Goal: Information Seeking & Learning: Check status

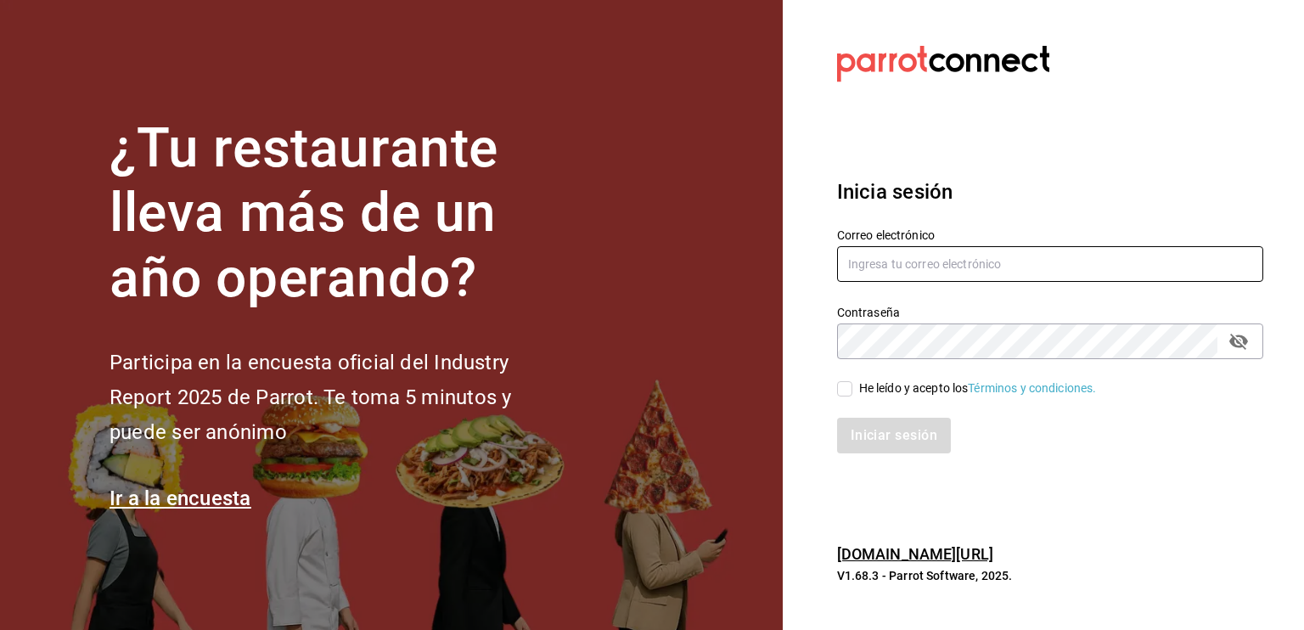
click at [973, 256] on input "text" at bounding box center [1050, 264] width 426 height 36
type input "david_galicia@outlook.com"
click at [936, 381] on div "He leído y acepto los Términos y condiciones." at bounding box center [978, 388] width 238 height 18
click at [852, 381] on input "He leído y acepto los Términos y condiciones." at bounding box center [844, 388] width 15 height 15
checkbox input "true"
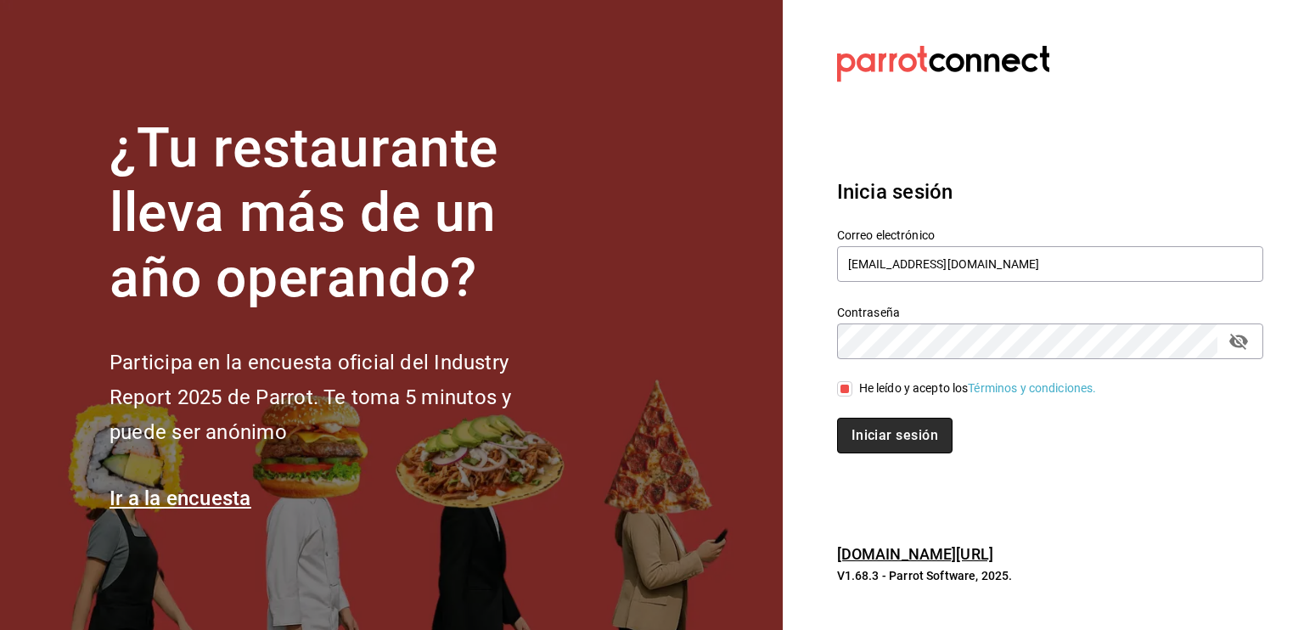
click at [921, 427] on button "Iniciar sesión" at bounding box center [894, 436] width 115 height 36
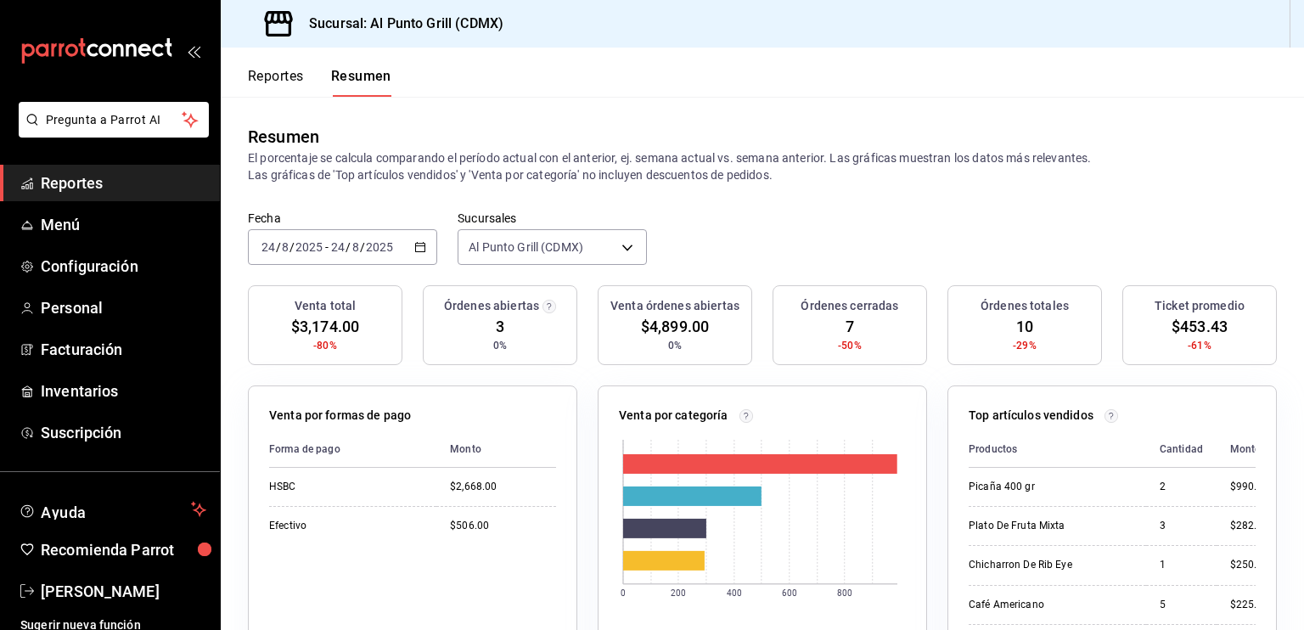
click at [275, 86] on button "Reportes" at bounding box center [276, 82] width 56 height 29
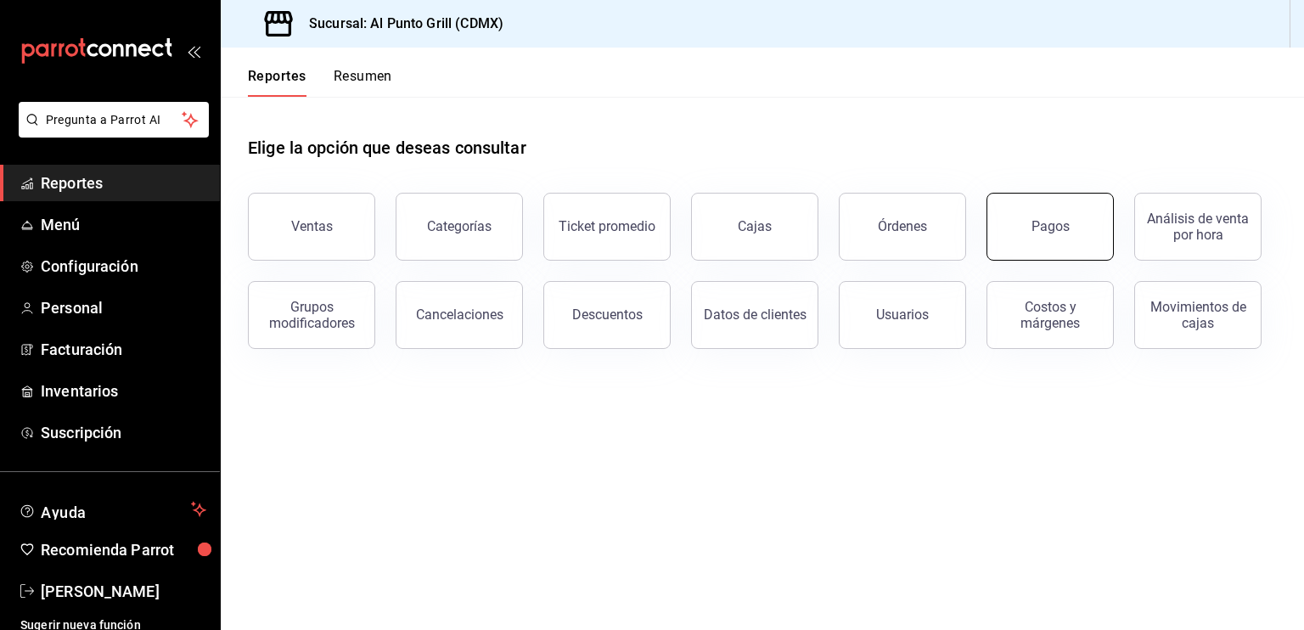
click at [1025, 220] on button "Pagos" at bounding box center [1049, 227] width 127 height 68
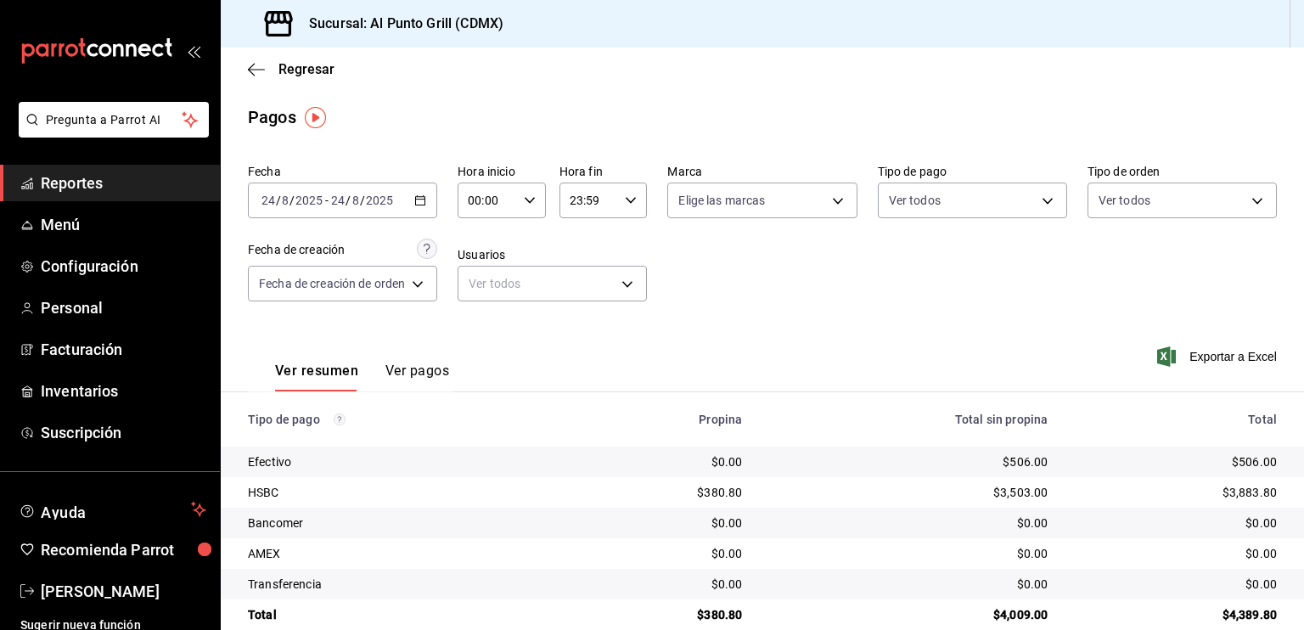
click at [368, 195] on input "2025" at bounding box center [379, 201] width 29 height 14
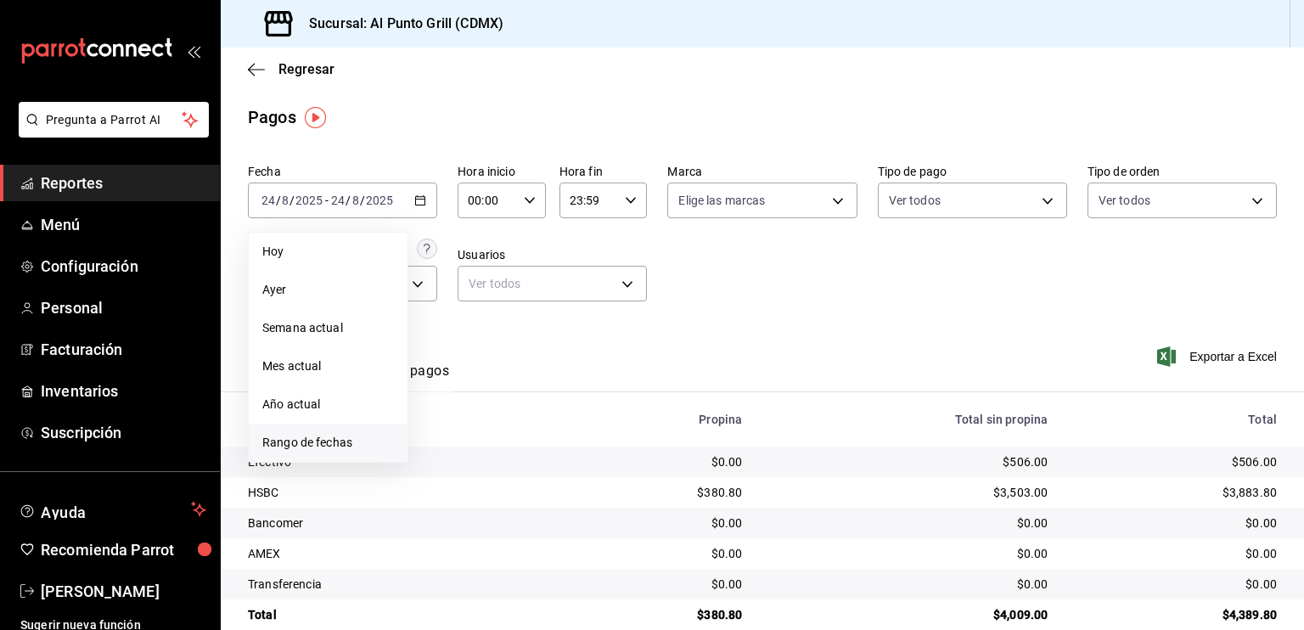
click at [330, 436] on span "Rango de fechas" at bounding box center [328, 443] width 132 height 18
click at [485, 424] on button "19" at bounding box center [473, 425] width 30 height 31
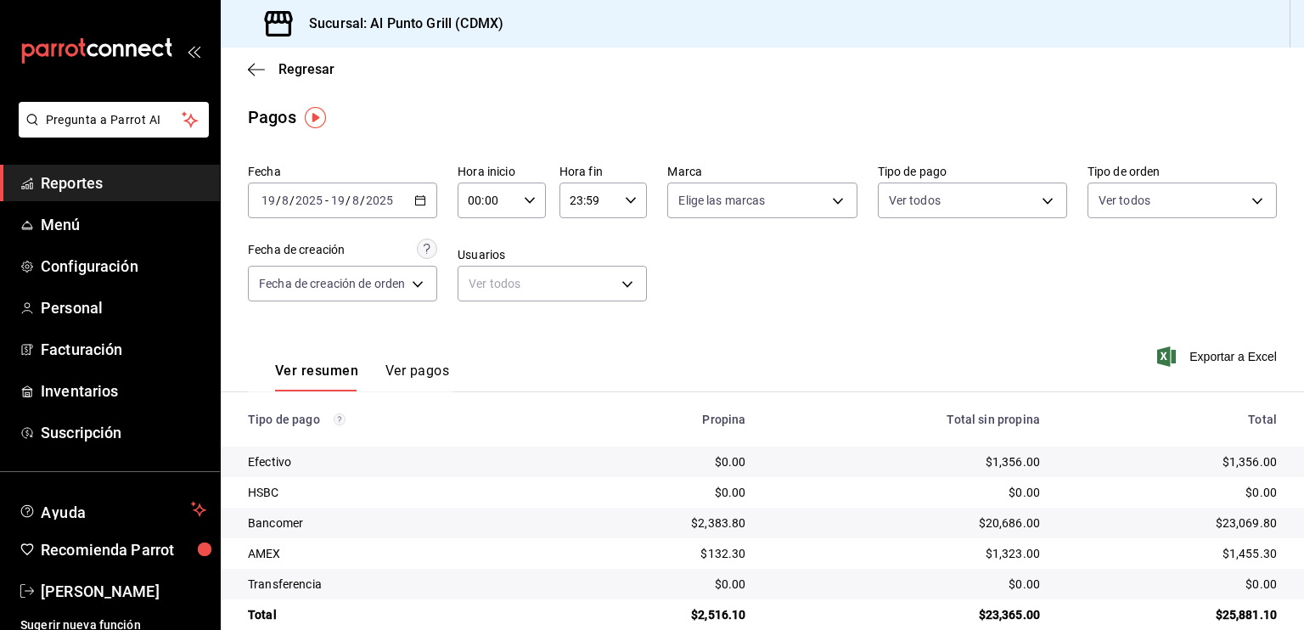
click at [413, 374] on button "Ver pagos" at bounding box center [417, 376] width 64 height 29
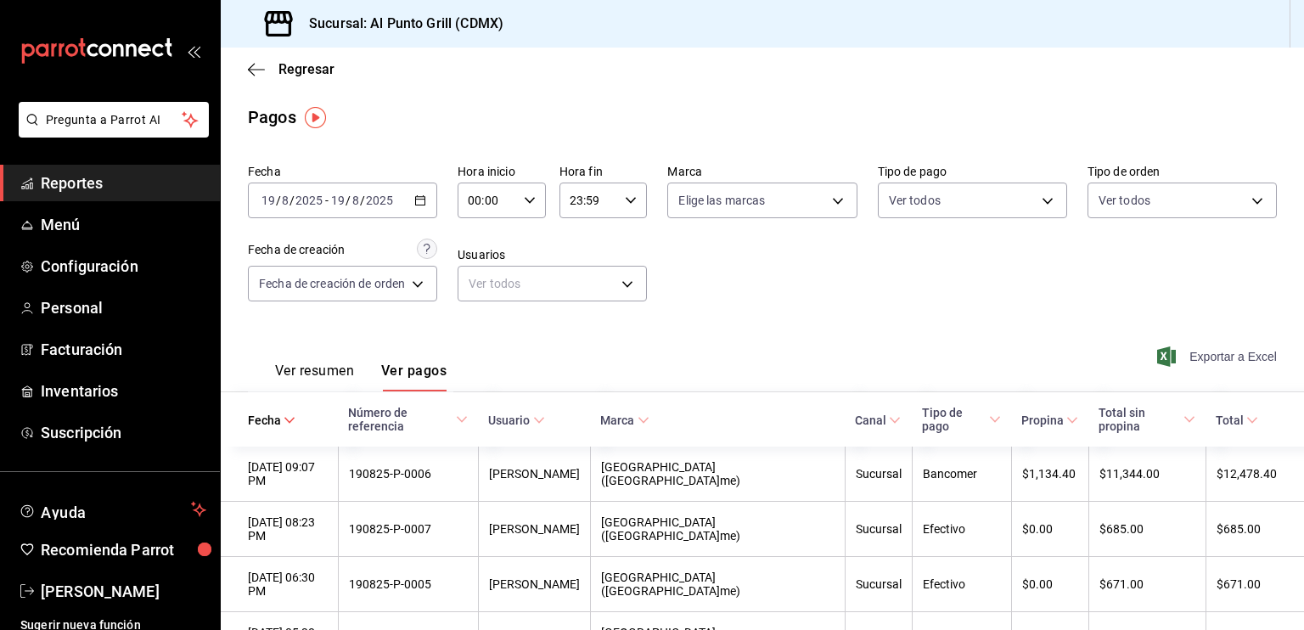
click at [1157, 357] on icon "button" at bounding box center [1166, 356] width 19 height 20
click at [374, 214] on div "[DATE] [DATE] - [DATE] [DATE]" at bounding box center [342, 201] width 189 height 36
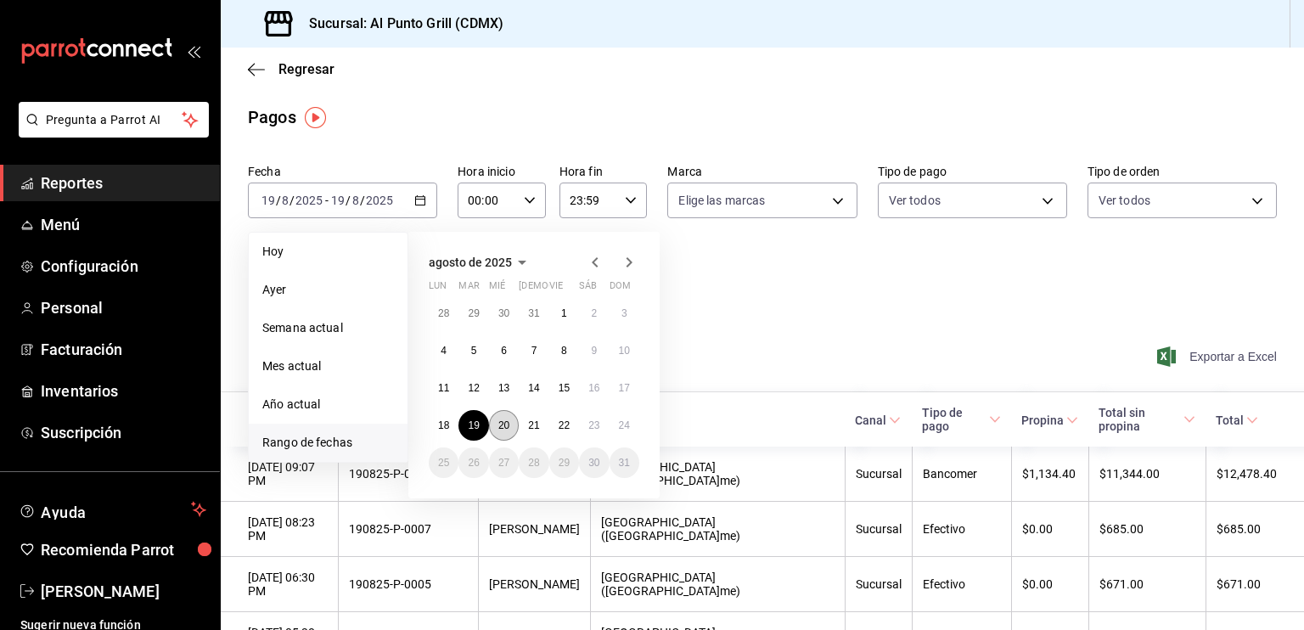
click at [505, 431] on button "20" at bounding box center [504, 425] width 30 height 31
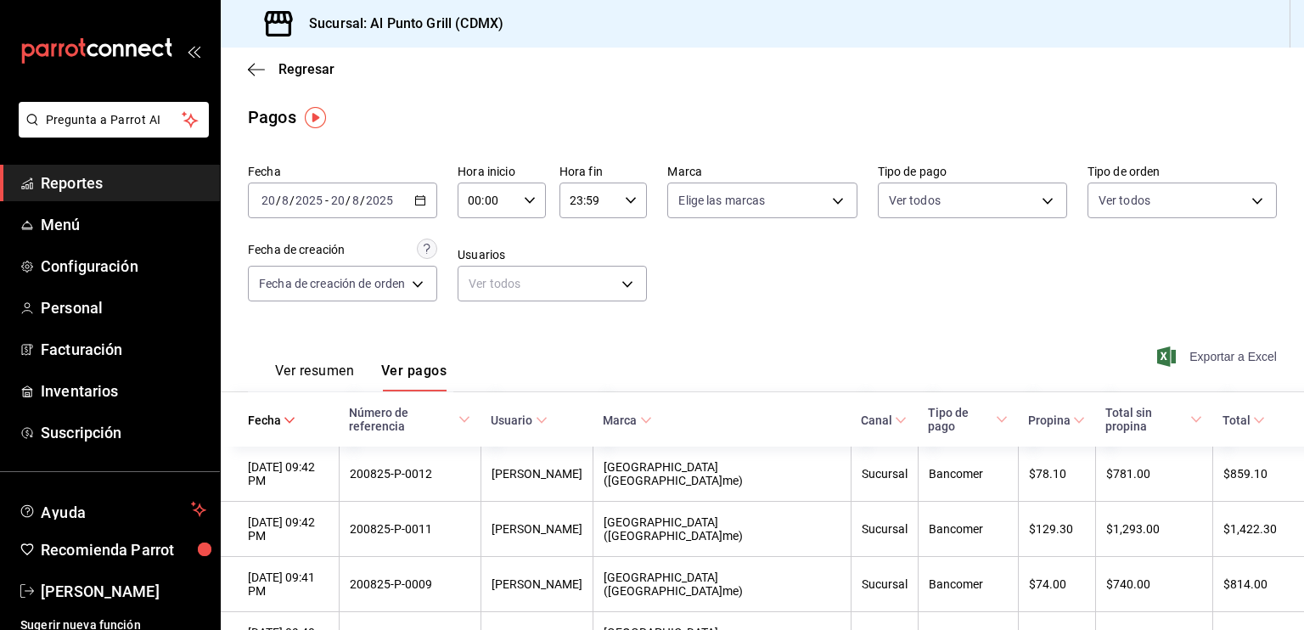
click at [1164, 365] on span "Exportar a Excel" at bounding box center [1218, 356] width 116 height 20
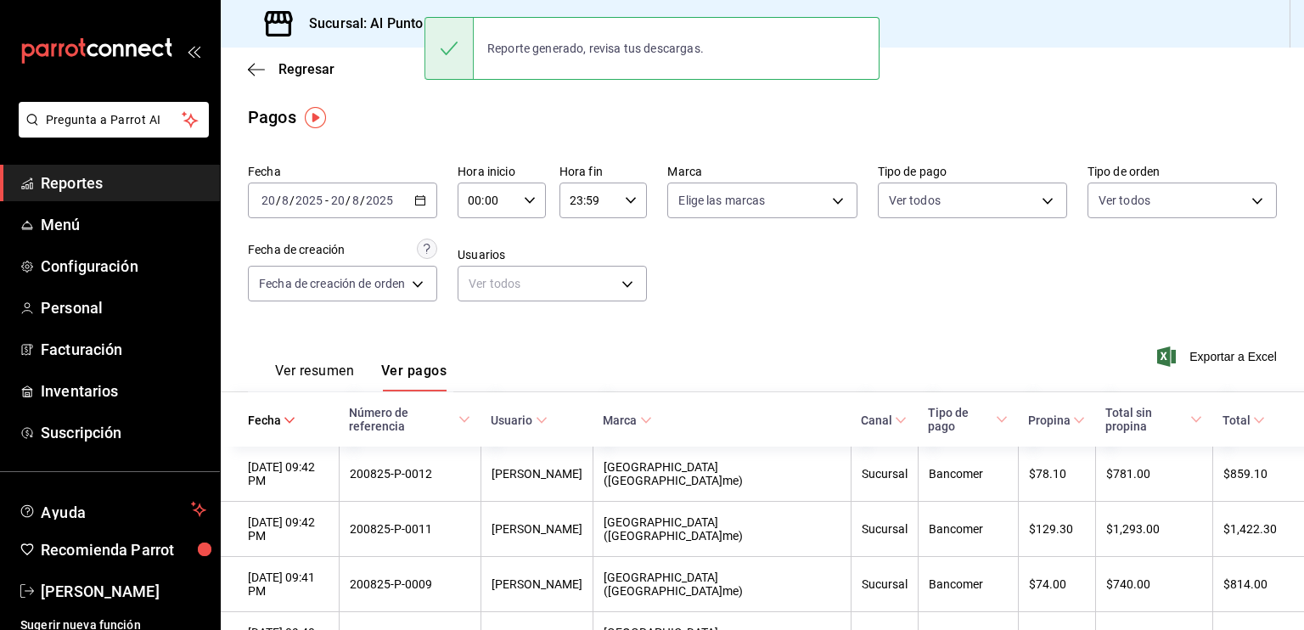
click at [355, 208] on div "[DATE] [DATE] - [DATE] [DATE]" at bounding box center [342, 201] width 189 height 36
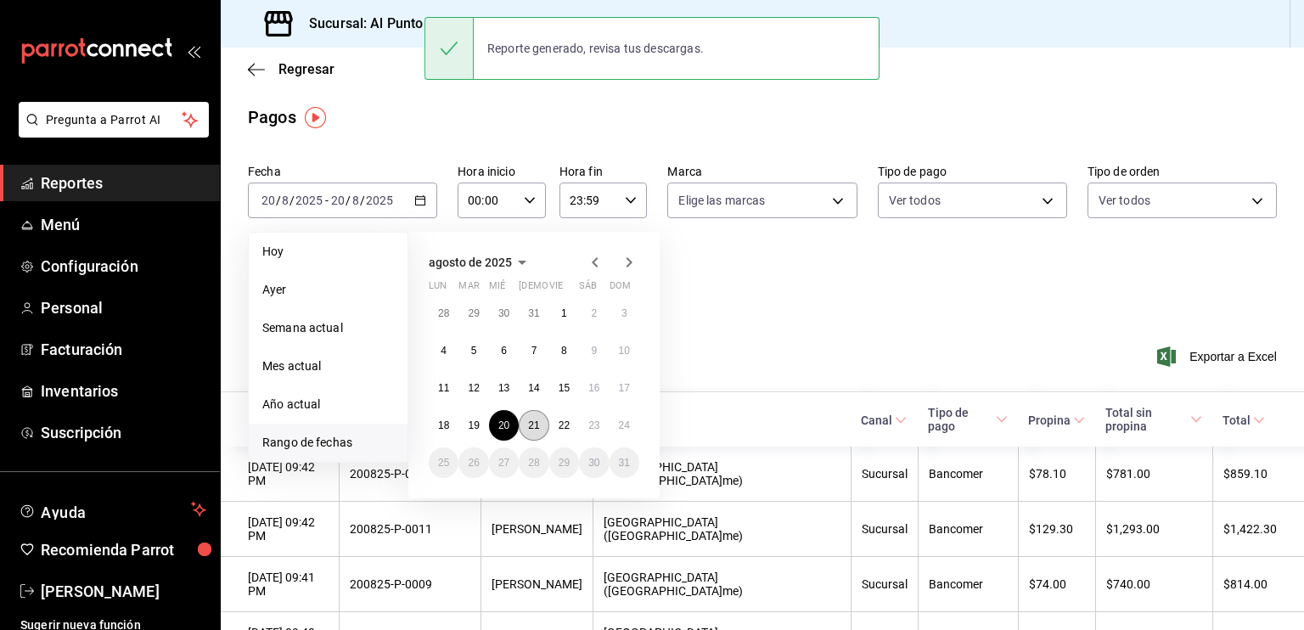
click at [532, 415] on button "21" at bounding box center [534, 425] width 30 height 31
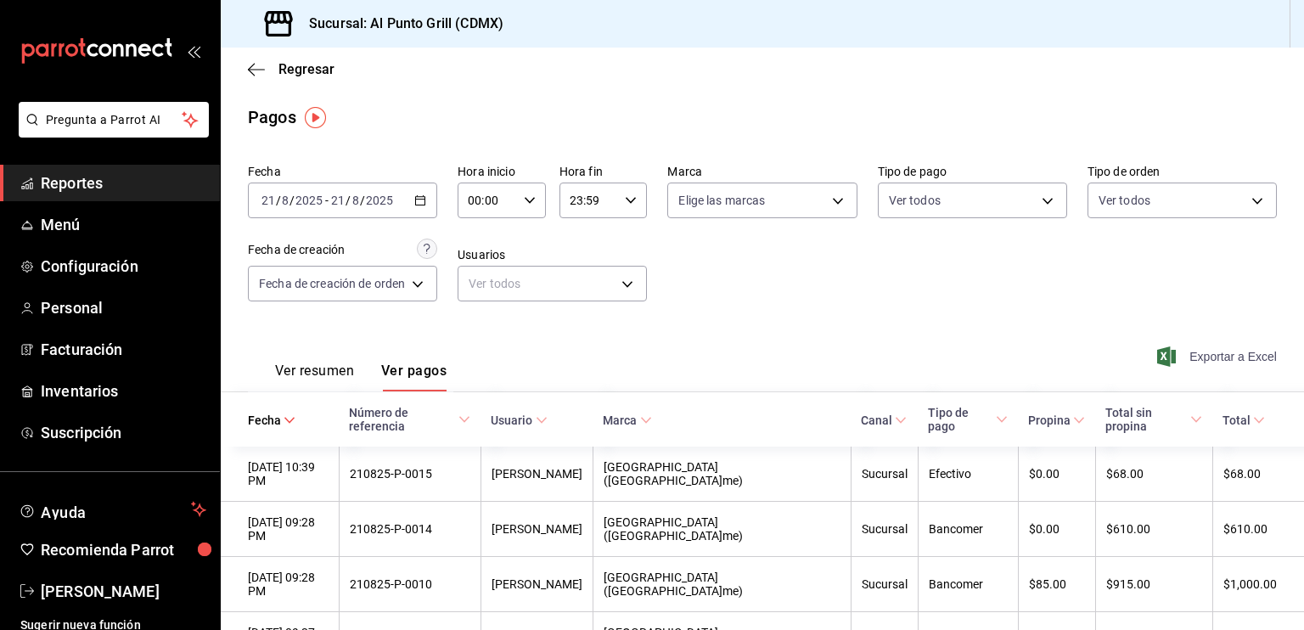
click at [1181, 361] on span "Exportar a Excel" at bounding box center [1218, 356] width 116 height 20
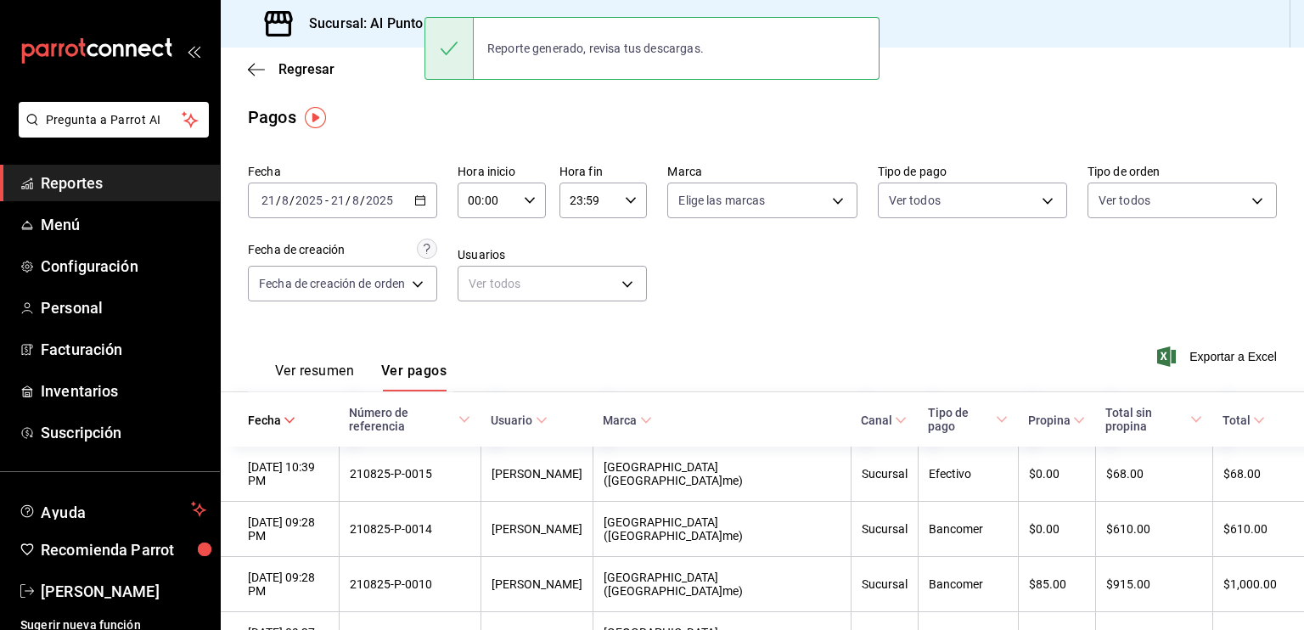
click at [397, 200] on div "[DATE] [DATE] - [DATE] [DATE]" at bounding box center [342, 201] width 189 height 36
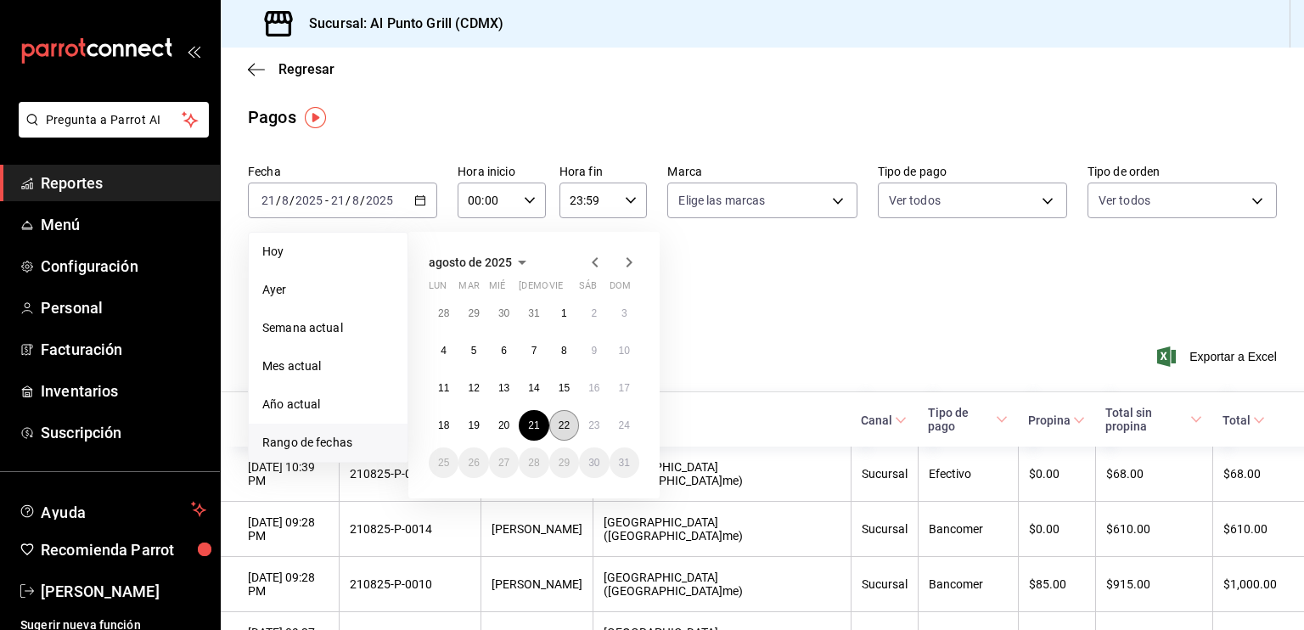
click at [559, 421] on abbr "22" at bounding box center [564, 425] width 11 height 12
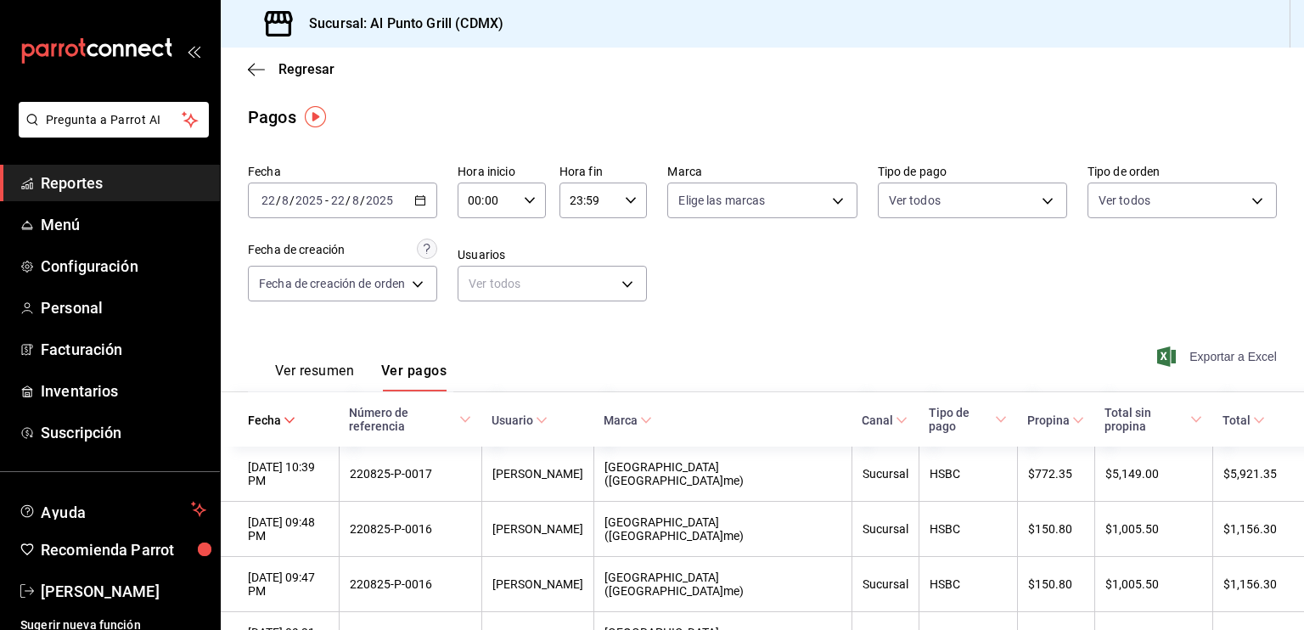
click at [1229, 354] on span "Exportar a Excel" at bounding box center [1218, 356] width 116 height 20
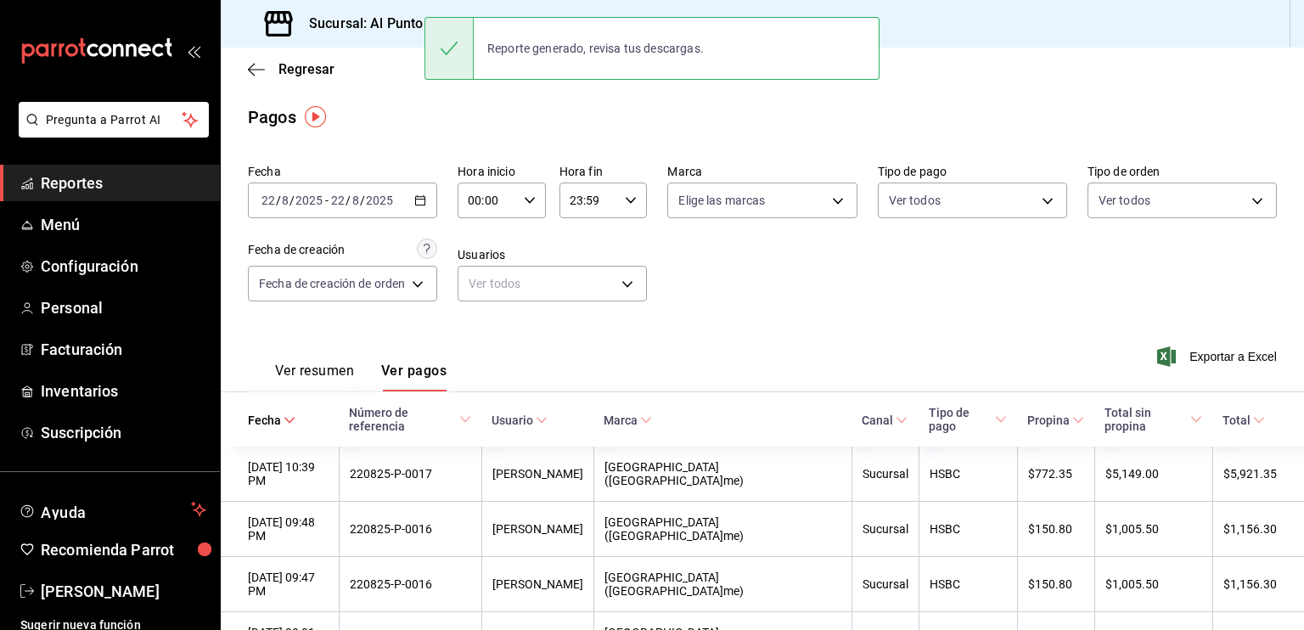
click at [330, 202] on input "22" at bounding box center [337, 201] width 15 height 14
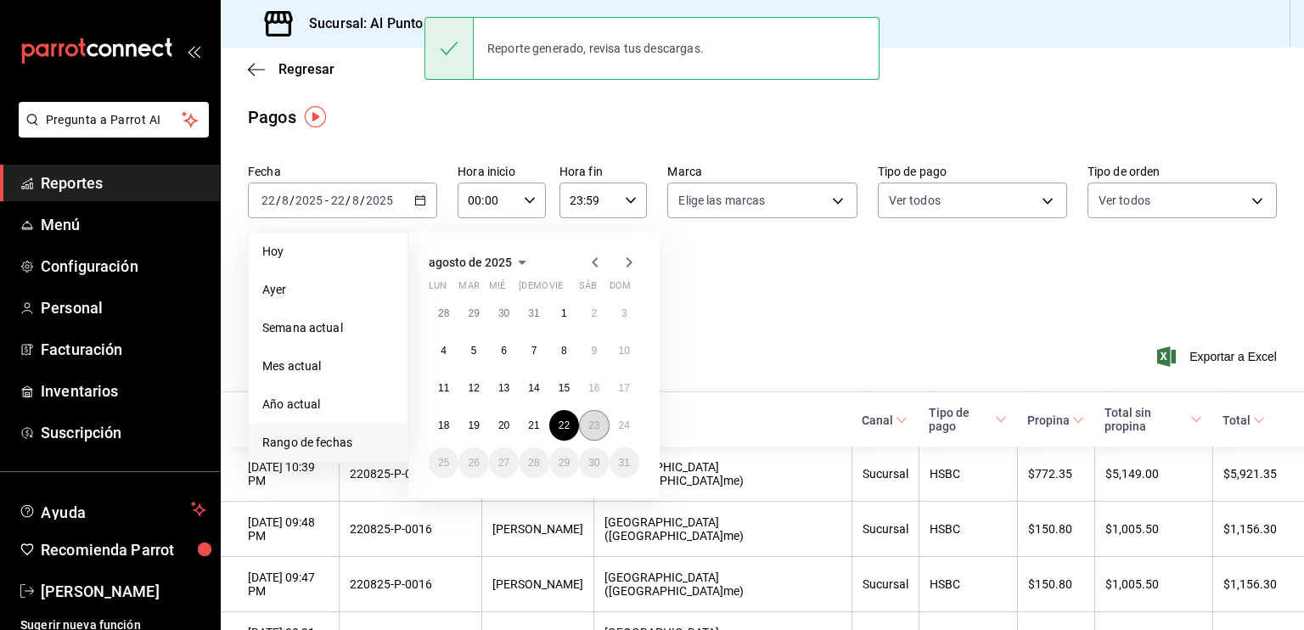
click at [594, 430] on button "23" at bounding box center [594, 425] width 30 height 31
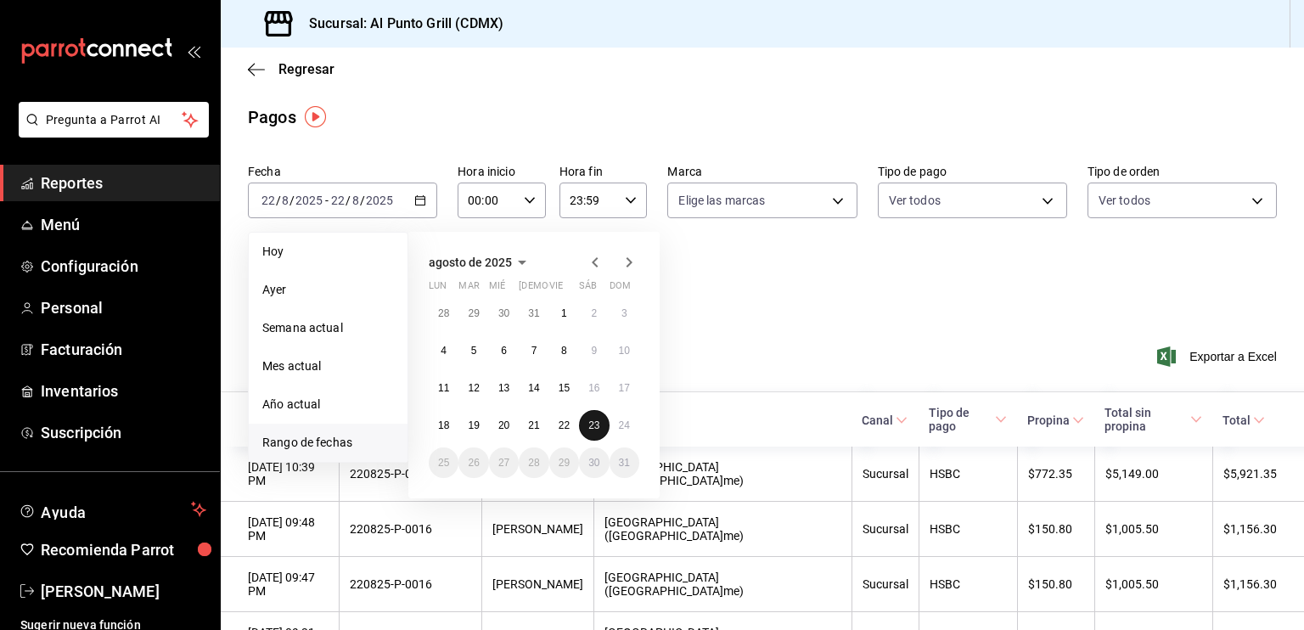
click at [594, 430] on button "23" at bounding box center [594, 425] width 30 height 31
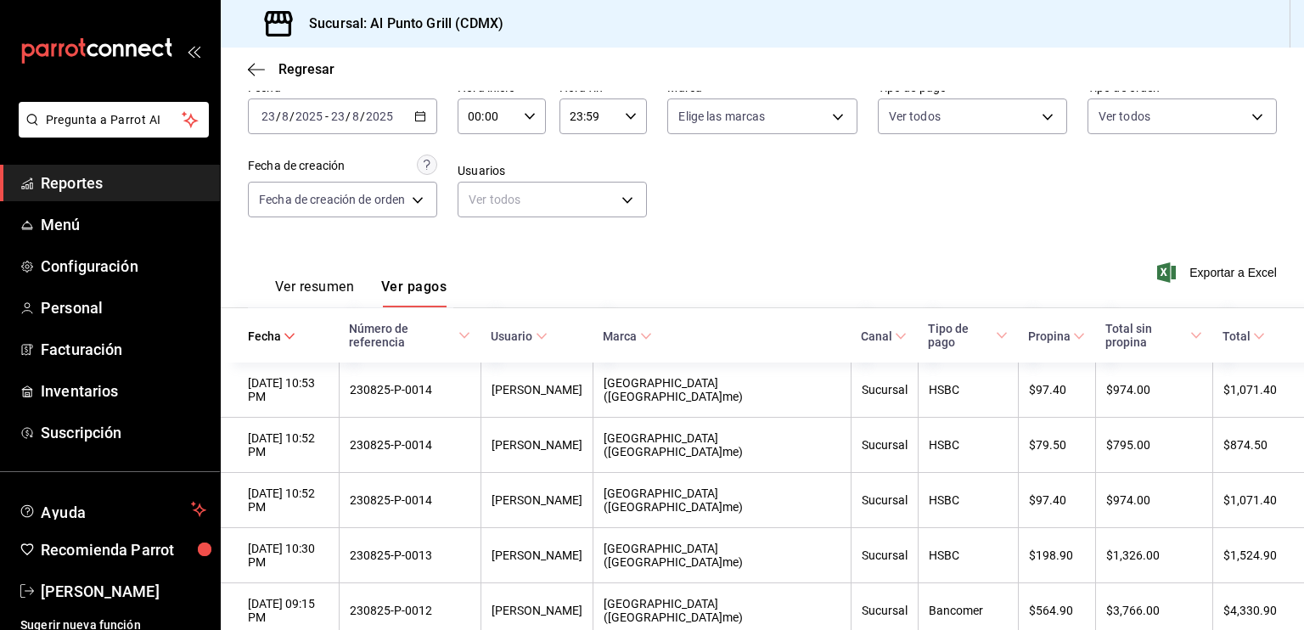
scroll to position [50, 0]
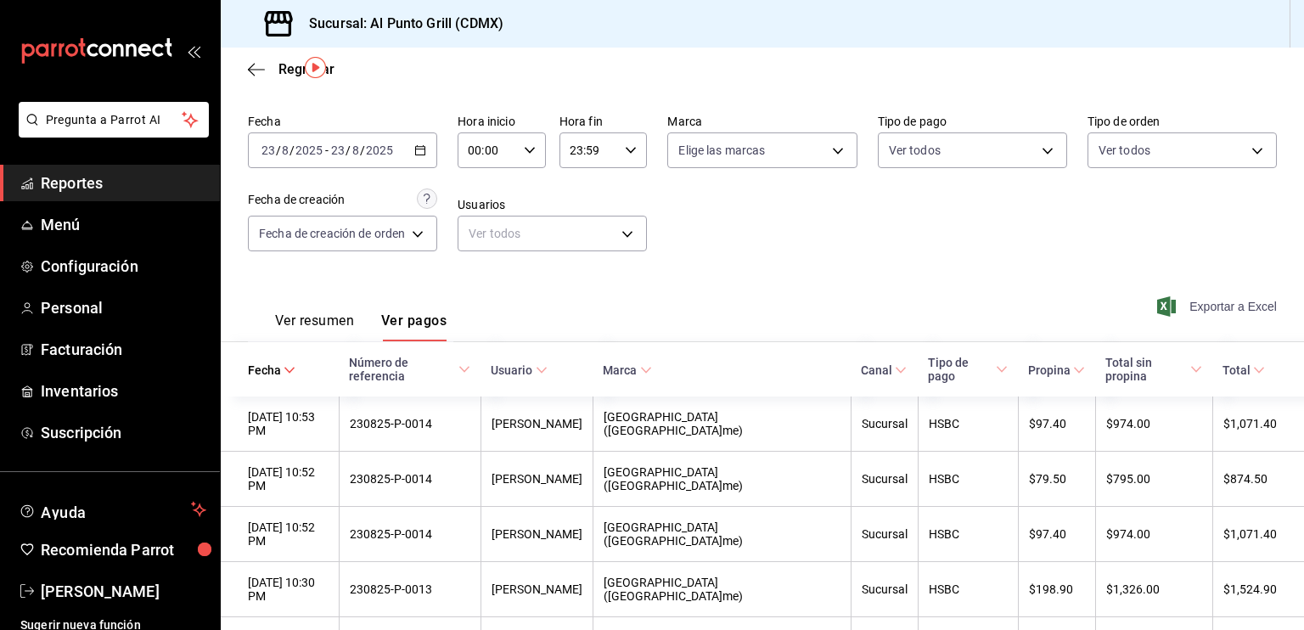
click at [1228, 310] on span "Exportar a Excel" at bounding box center [1218, 306] width 116 height 20
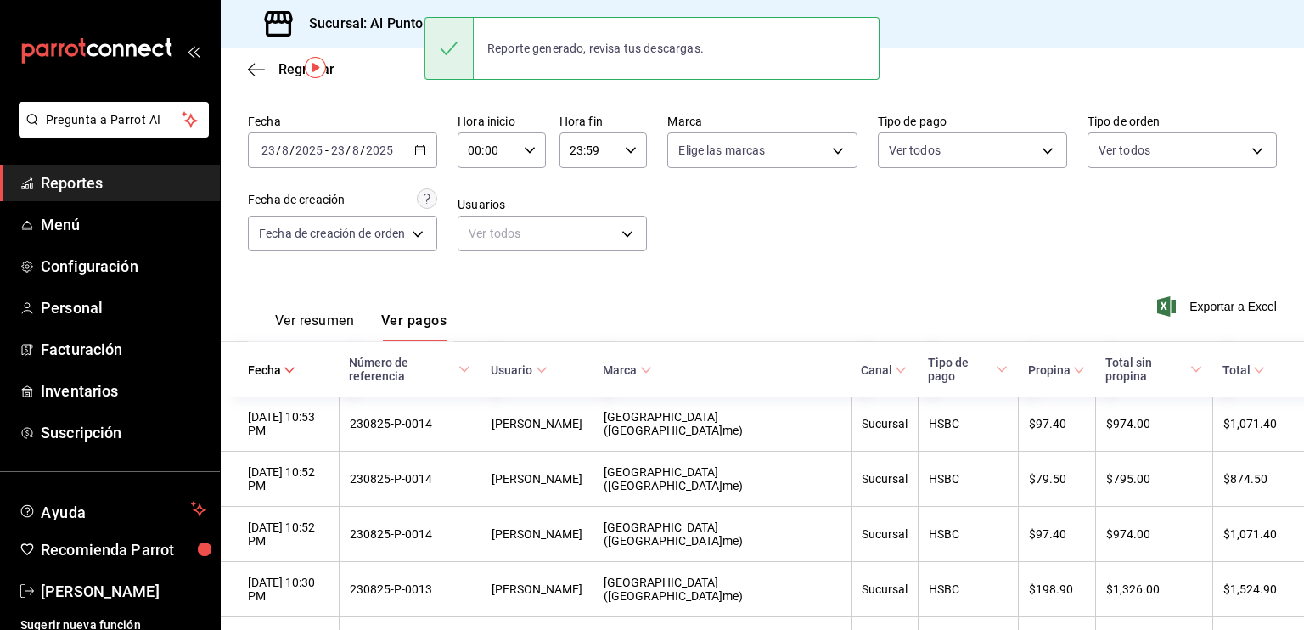
click at [386, 159] on div "[DATE] [DATE] - [DATE] [DATE]" at bounding box center [342, 150] width 189 height 36
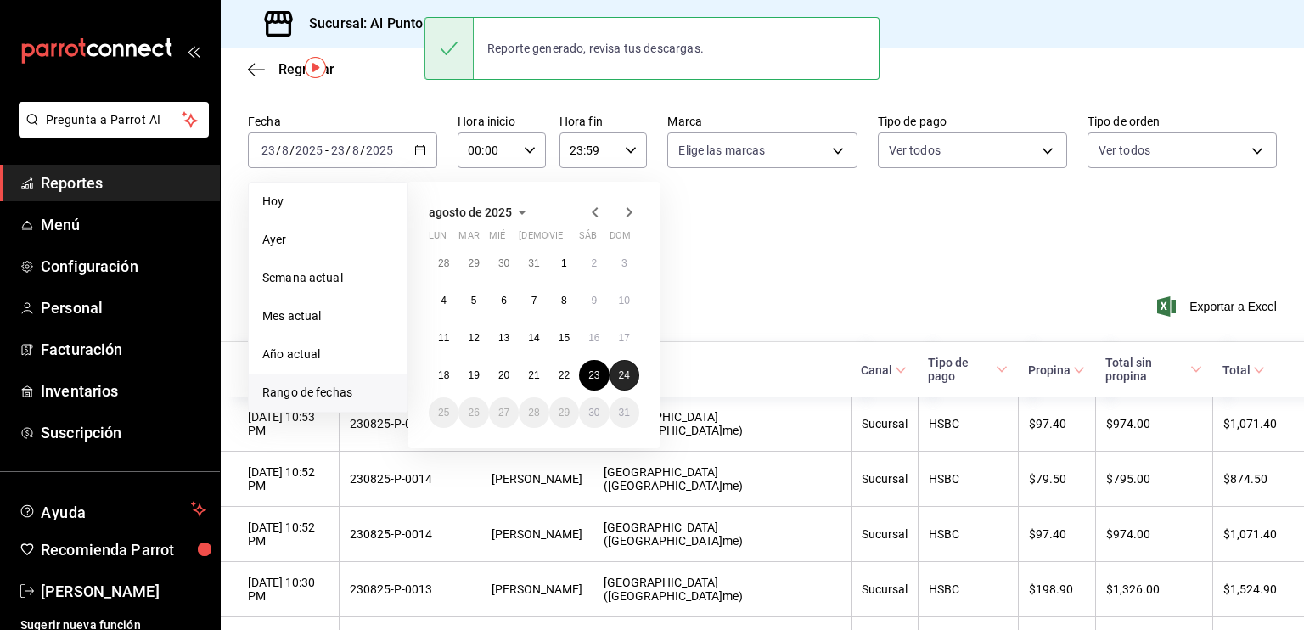
click at [628, 368] on button "24" at bounding box center [625, 375] width 30 height 31
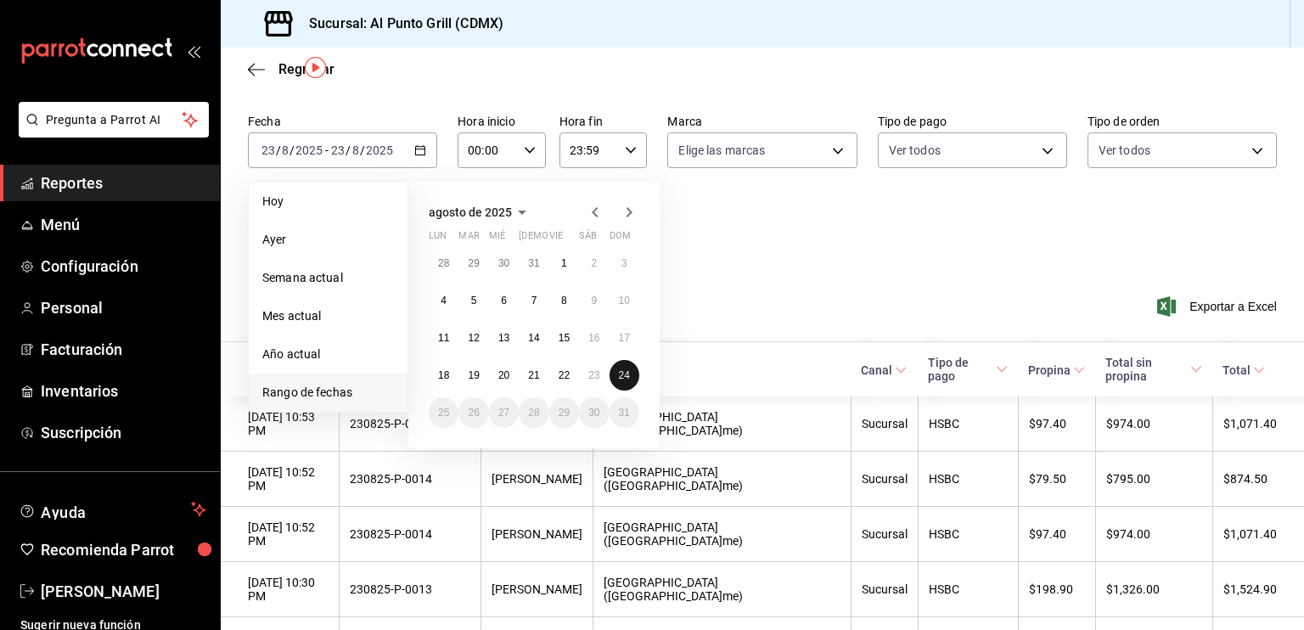
click at [628, 368] on button "24" at bounding box center [625, 375] width 30 height 31
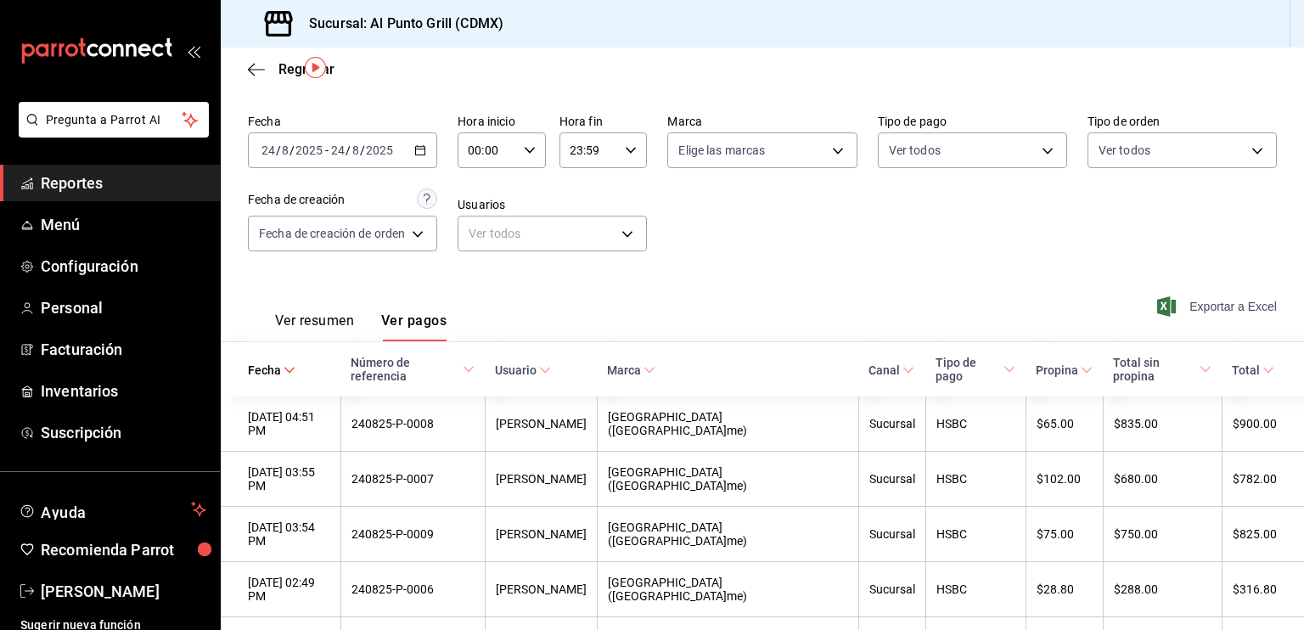
click at [1241, 310] on span "Exportar a Excel" at bounding box center [1218, 306] width 116 height 20
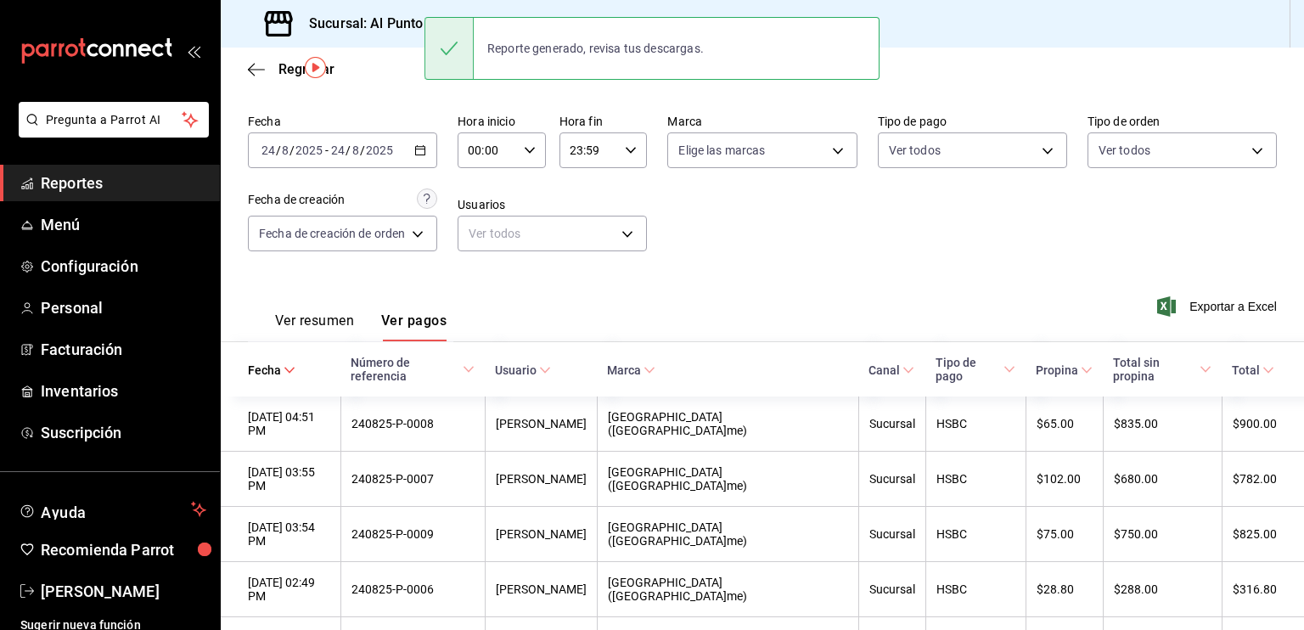
click at [288, 141] on div "[DATE] [DATE] - [DATE] [DATE]" at bounding box center [342, 150] width 189 height 36
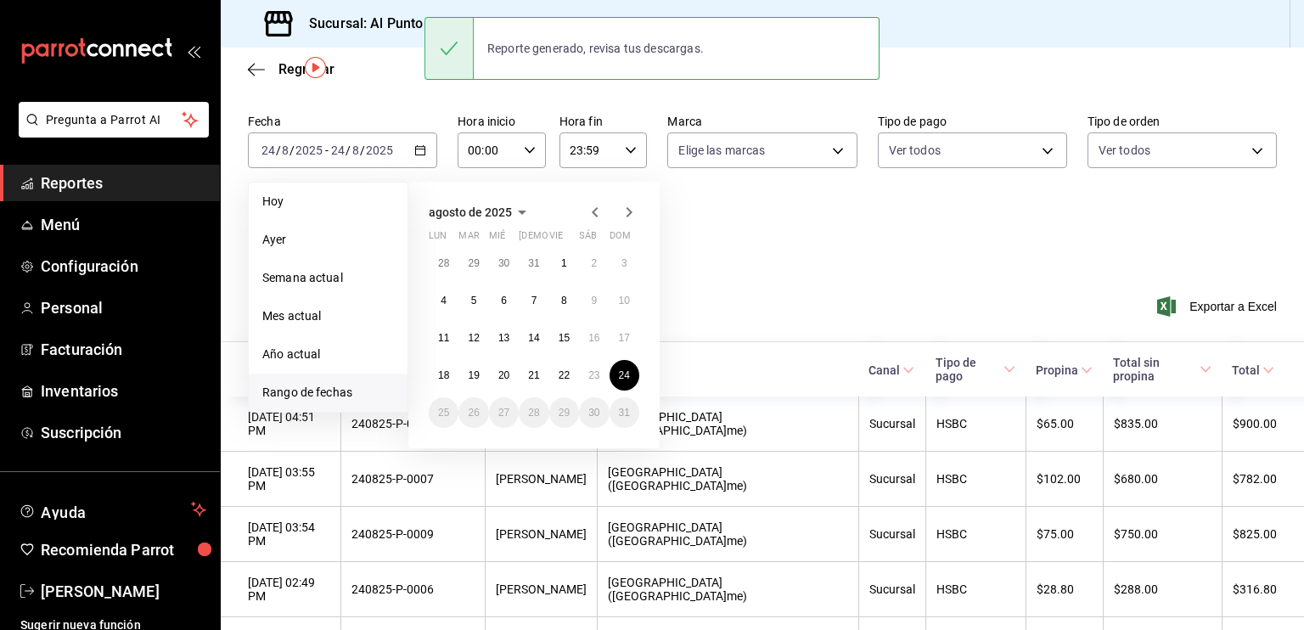
click at [803, 280] on div "Ver resumen Ver pagos Exportar a Excel" at bounding box center [762, 317] width 1083 height 90
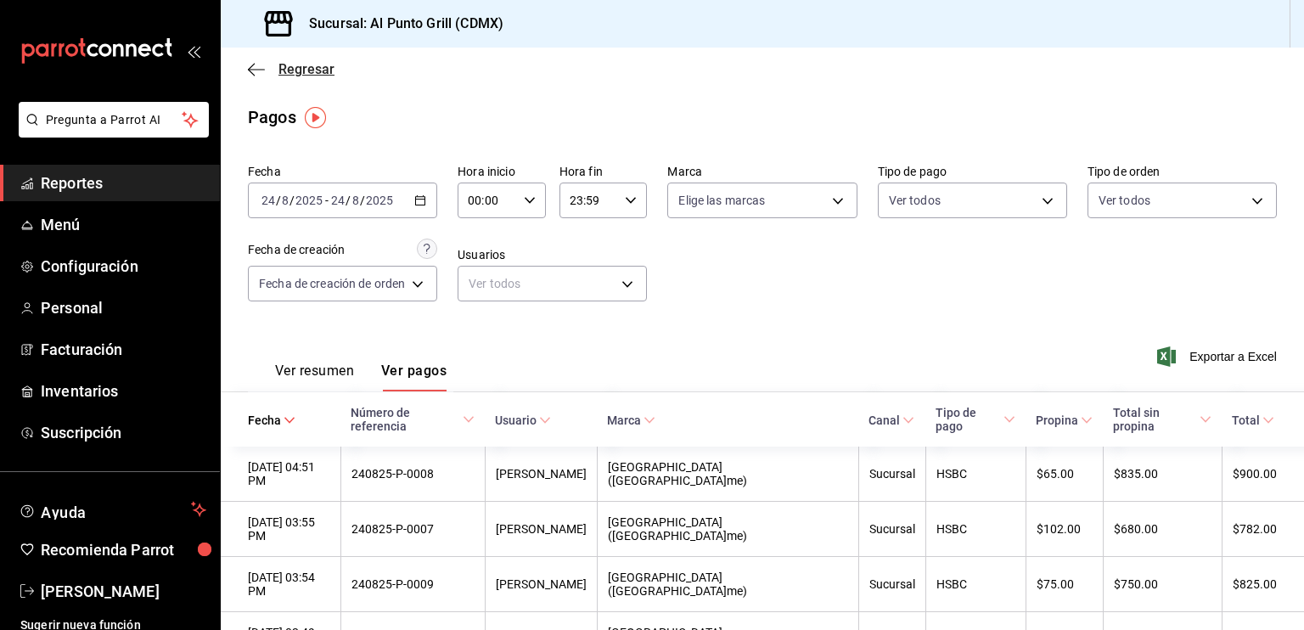
click at [254, 72] on icon "button" at bounding box center [256, 69] width 17 height 15
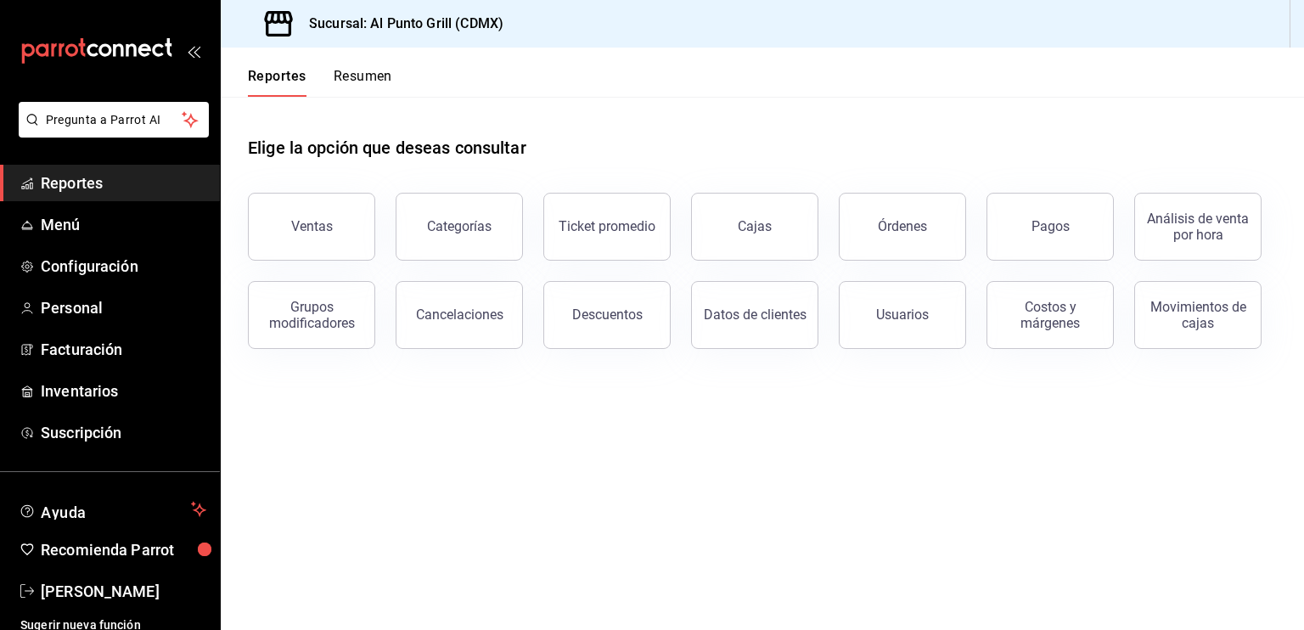
click at [255, 70] on button "Reportes" at bounding box center [277, 82] width 59 height 29
click at [111, 179] on span "Reportes" at bounding box center [124, 182] width 166 height 23
click at [930, 256] on button "Órdenes" at bounding box center [902, 227] width 127 height 68
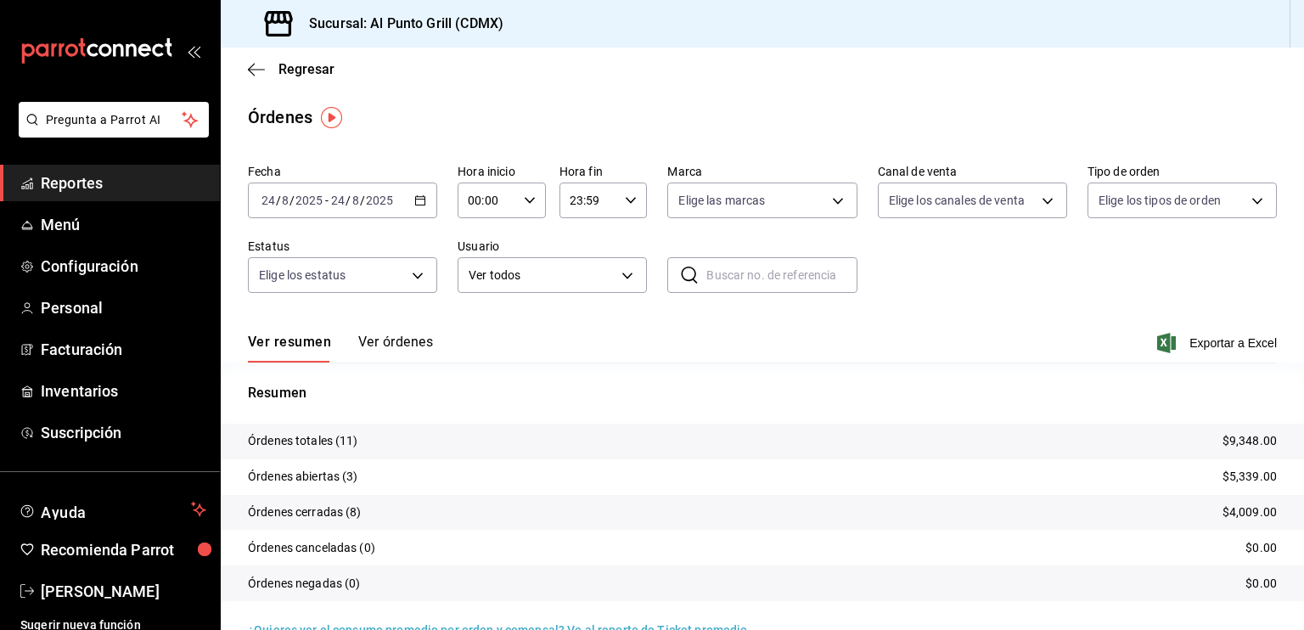
click at [379, 198] on input "2025" at bounding box center [379, 201] width 29 height 14
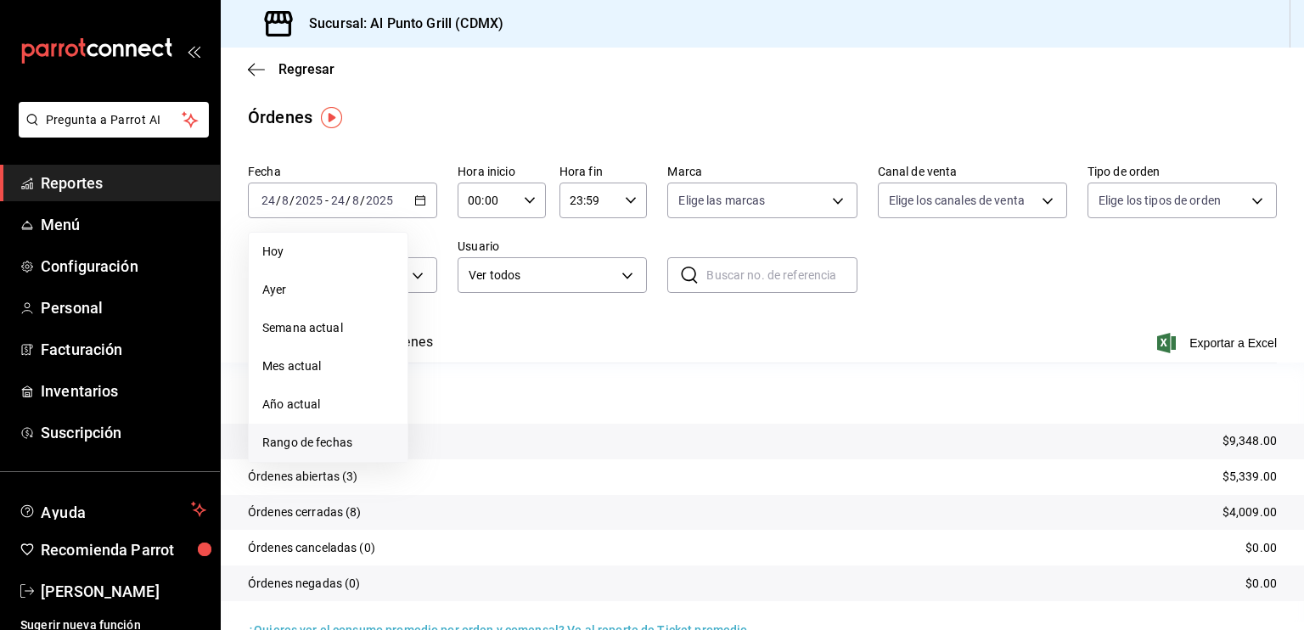
click at [316, 443] on span "Rango de fechas" at bounding box center [328, 443] width 132 height 18
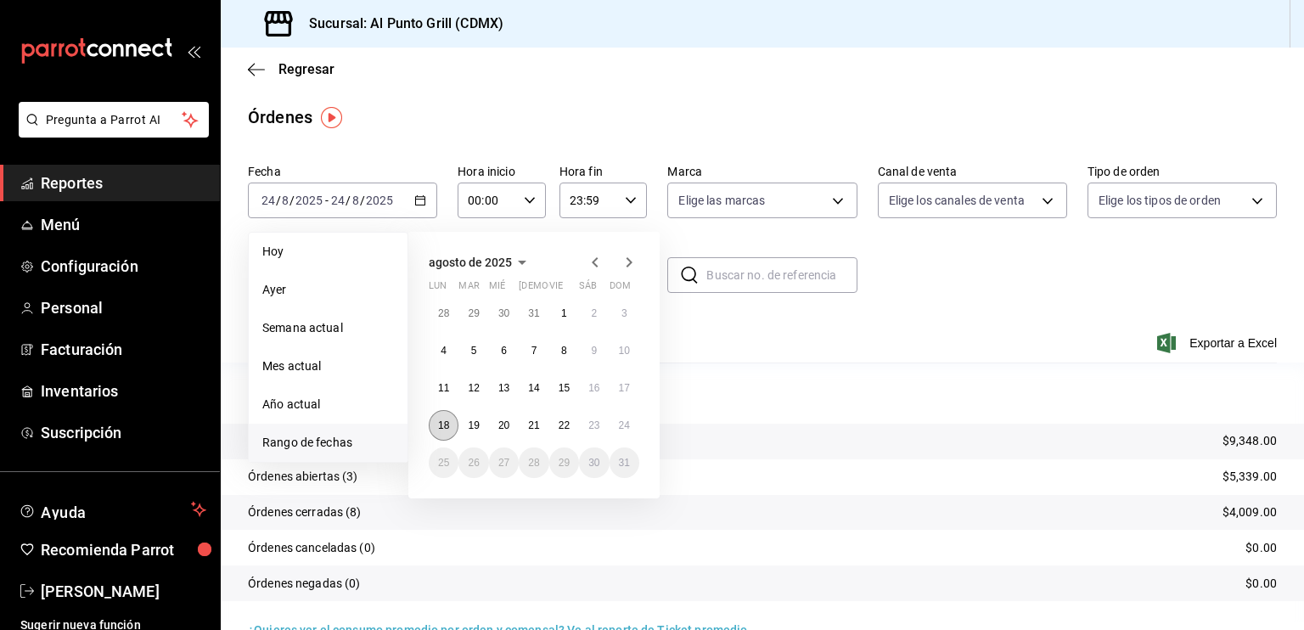
click at [442, 430] on button "18" at bounding box center [444, 425] width 30 height 31
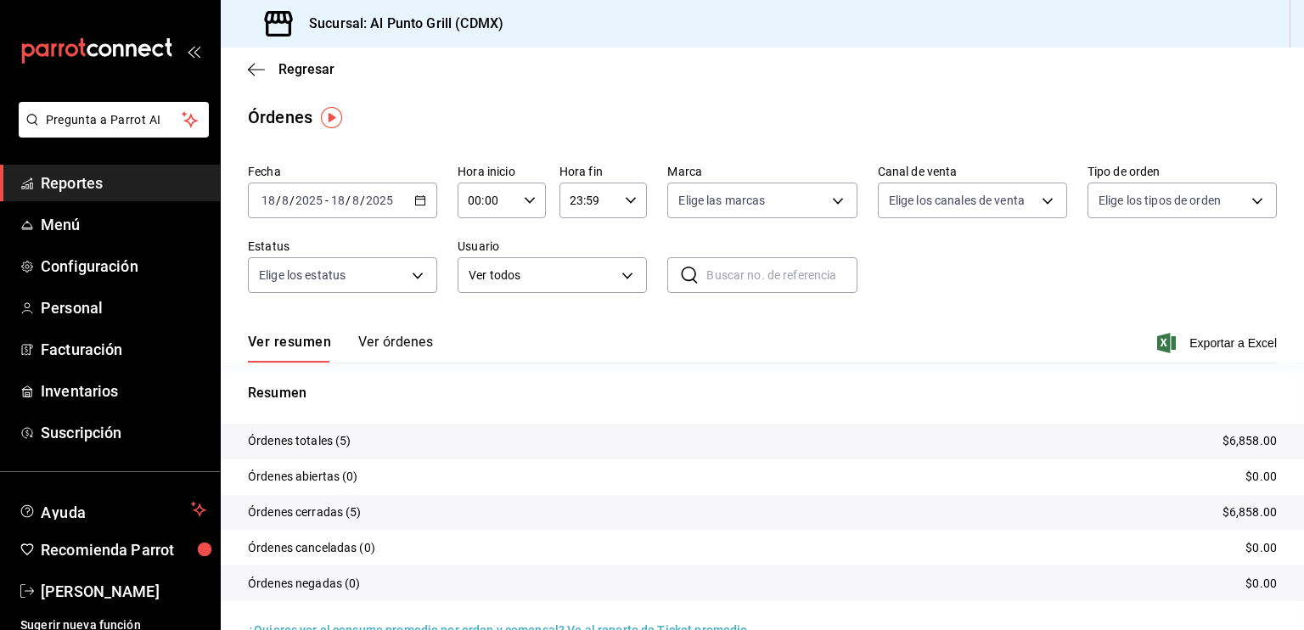
click at [392, 346] on button "Ver órdenes" at bounding box center [395, 348] width 75 height 29
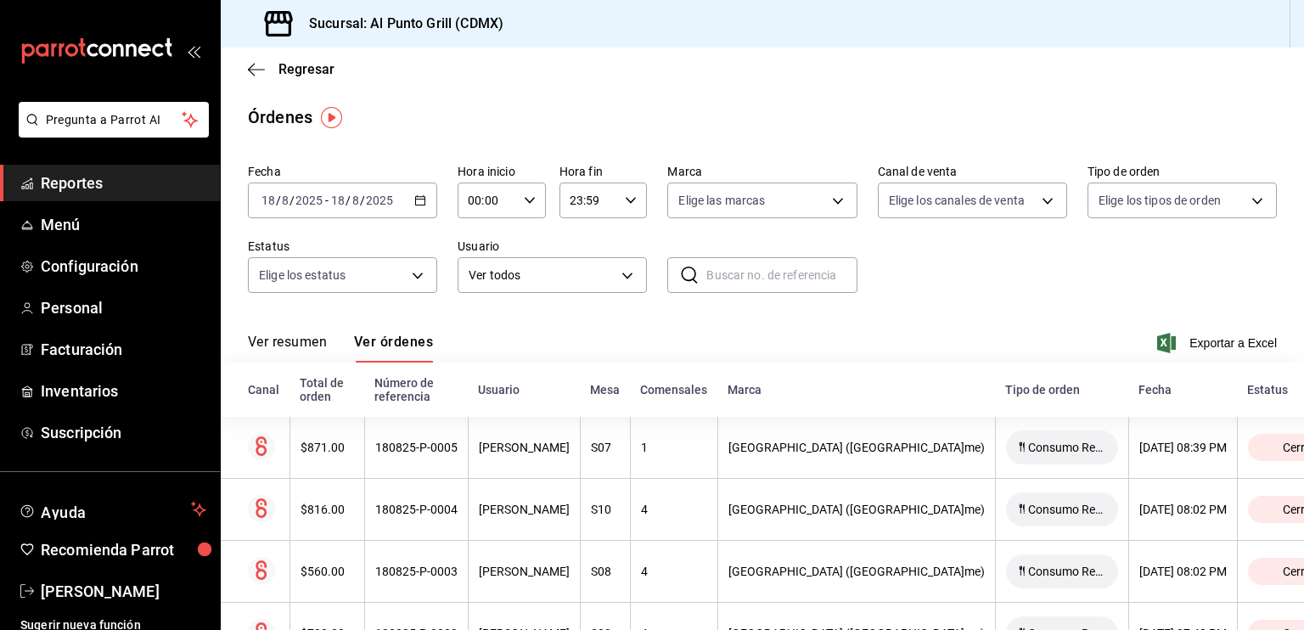
scroll to position [144, 0]
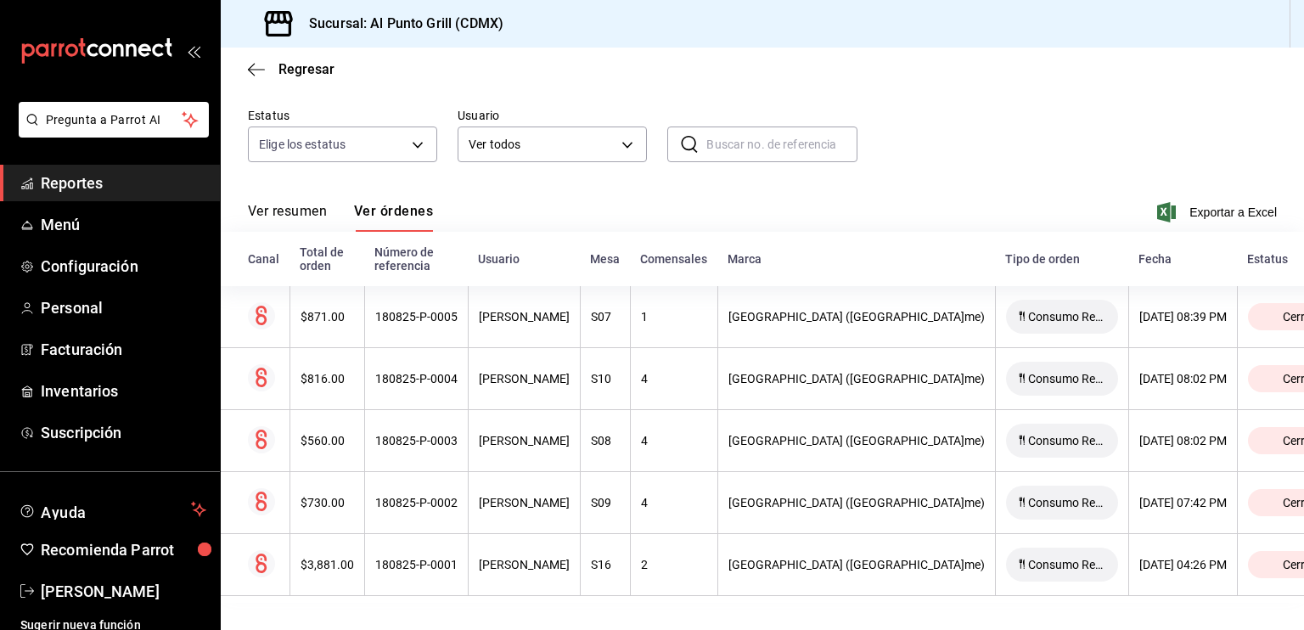
click at [194, 55] on icon "open_drawer_menu" at bounding box center [198, 52] width 8 height 13
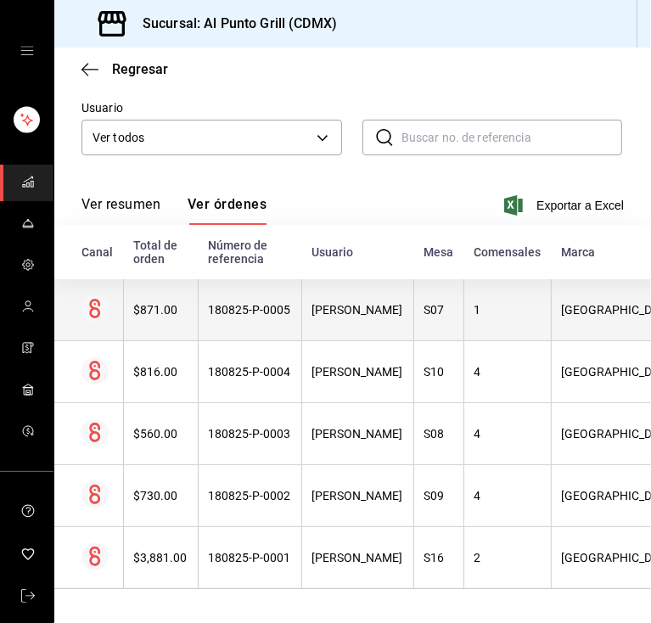
scroll to position [0, 0]
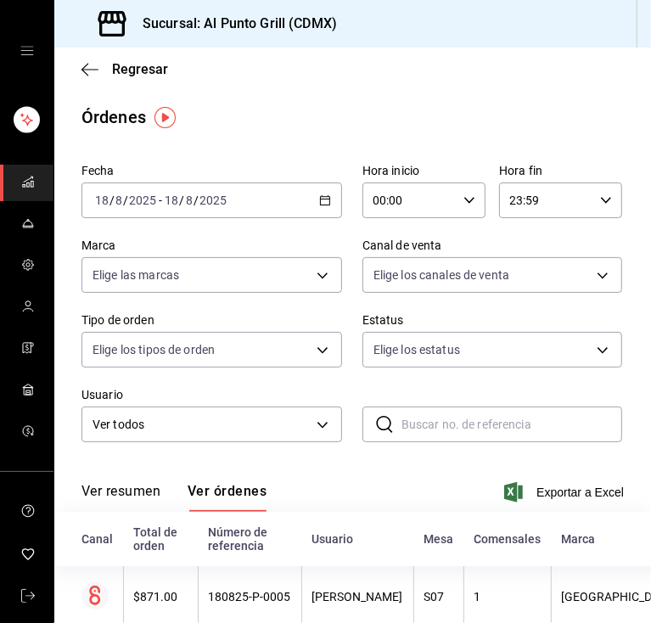
click at [183, 216] on div "[DATE] [DATE] - [DATE] [DATE]" at bounding box center [211, 201] width 261 height 36
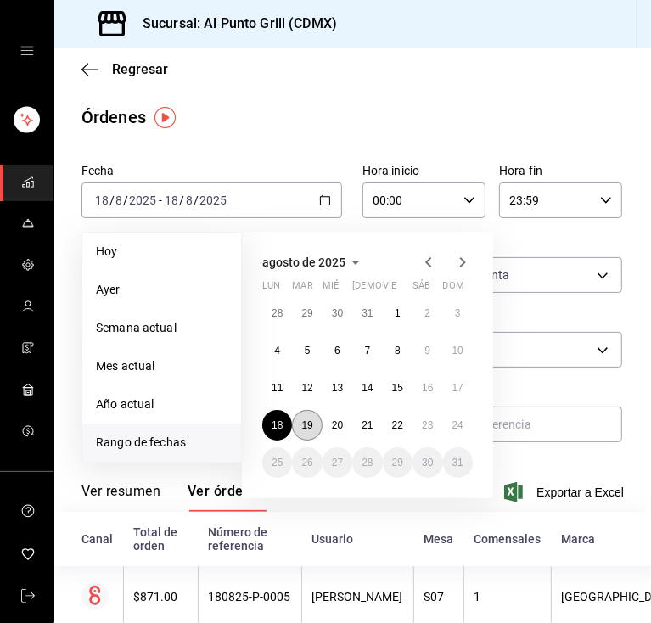
click at [302, 416] on button "19" at bounding box center [307, 425] width 30 height 31
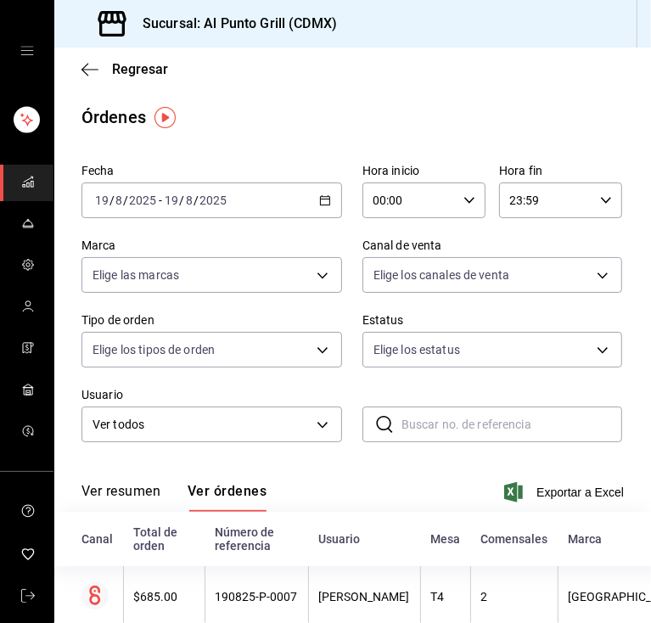
click at [239, 211] on div "[DATE] [DATE] - [DATE] [DATE]" at bounding box center [211, 201] width 261 height 36
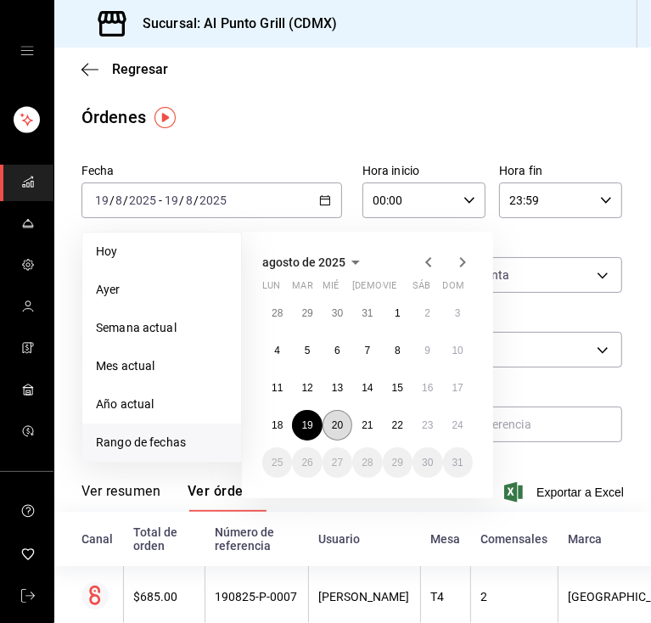
click at [346, 429] on button "20" at bounding box center [338, 425] width 30 height 31
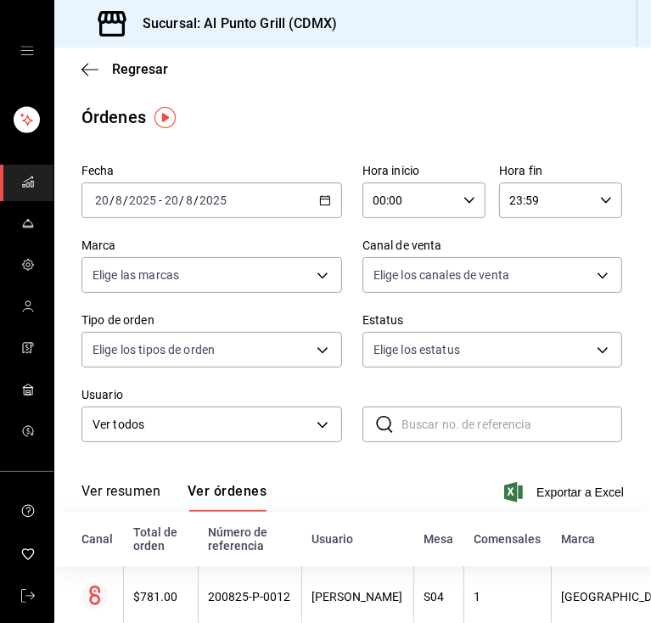
click at [228, 206] on div "[DATE] [DATE]" at bounding box center [195, 201] width 66 height 14
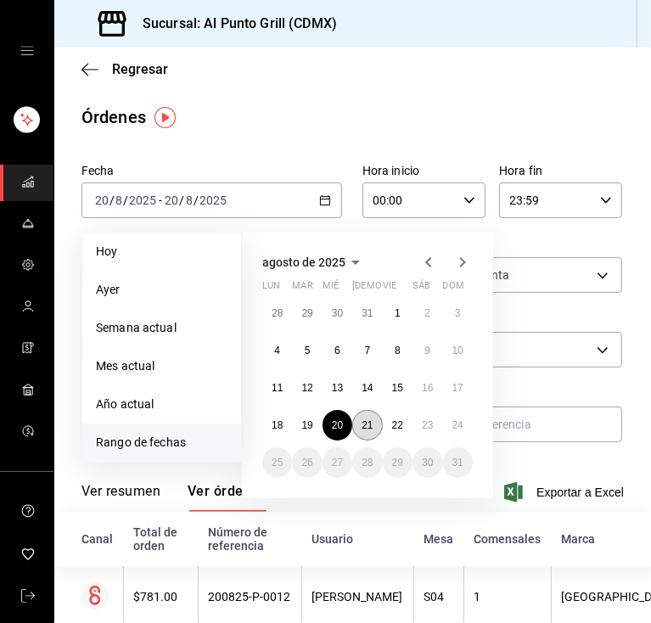
click at [363, 430] on button "21" at bounding box center [367, 425] width 30 height 31
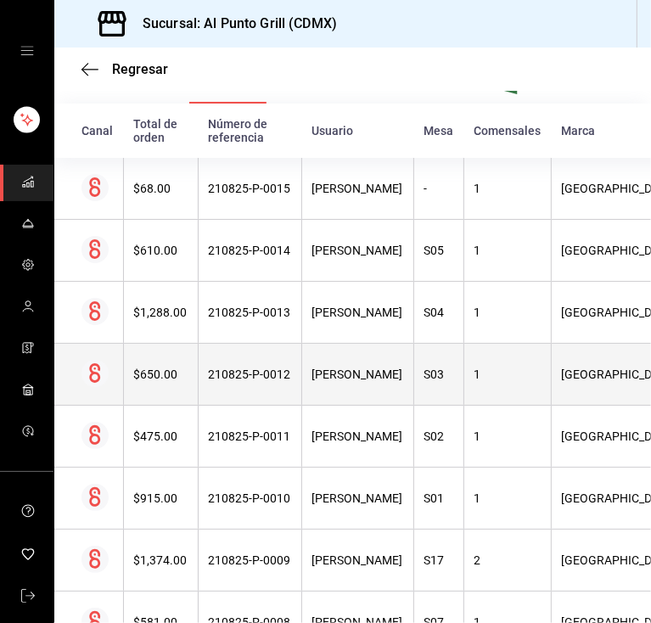
scroll to position [406, 0]
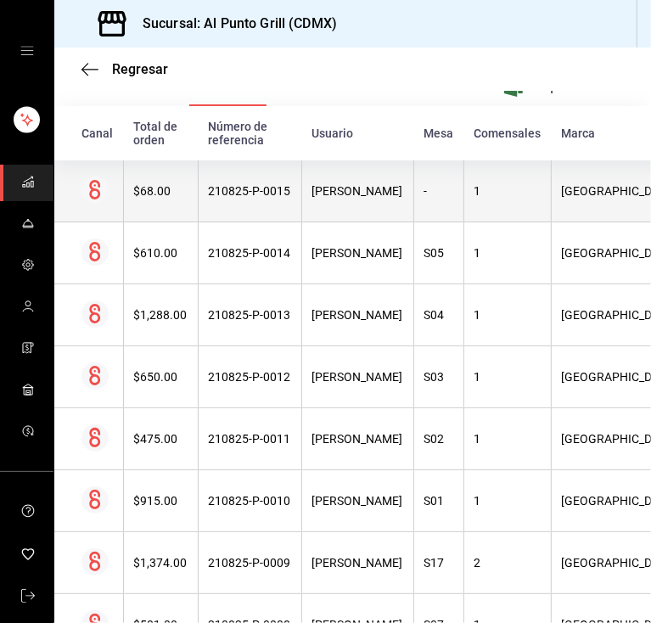
click at [330, 182] on th "[PERSON_NAME]" at bounding box center [357, 191] width 112 height 62
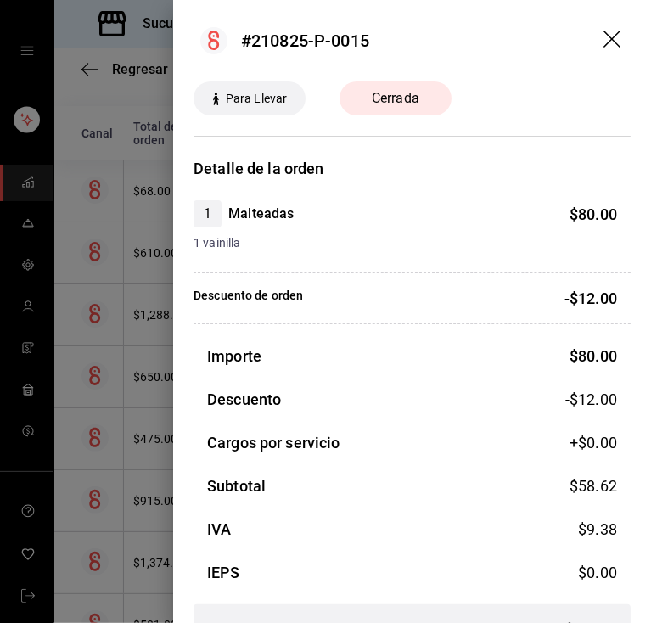
click at [604, 32] on icon "drag" at bounding box center [612, 39] width 17 height 17
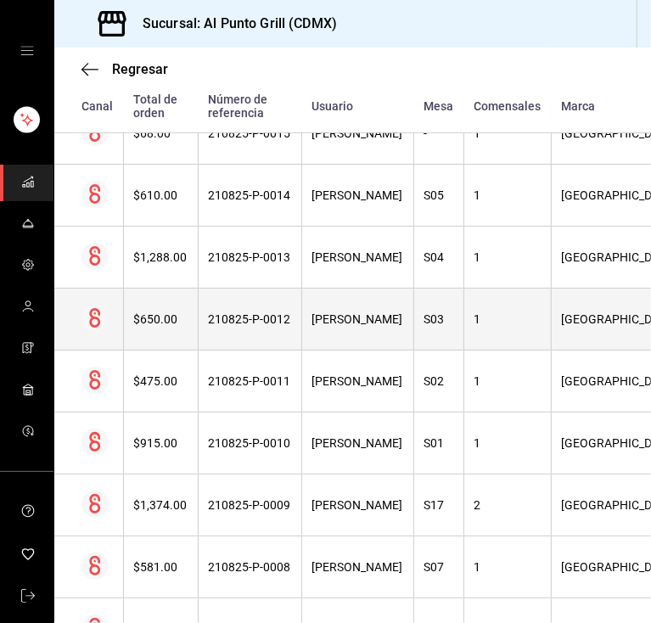
scroll to position [0, 0]
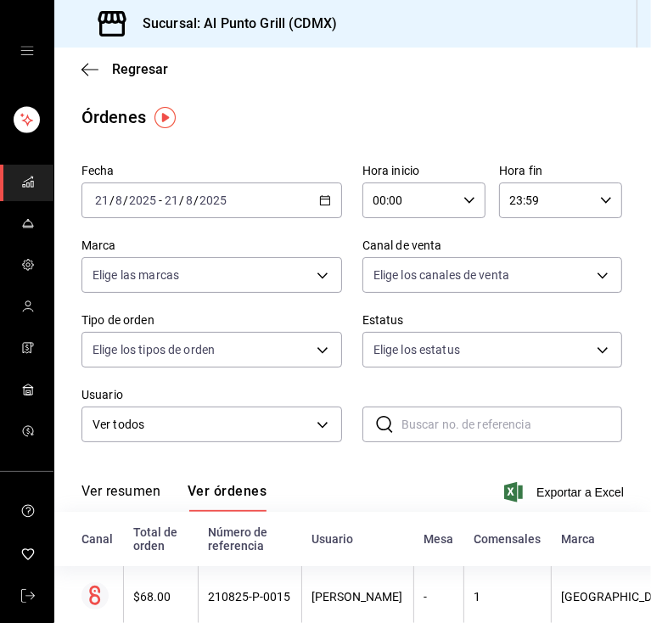
click at [231, 209] on div "[DATE] [DATE] - [DATE] [DATE]" at bounding box center [211, 201] width 261 height 36
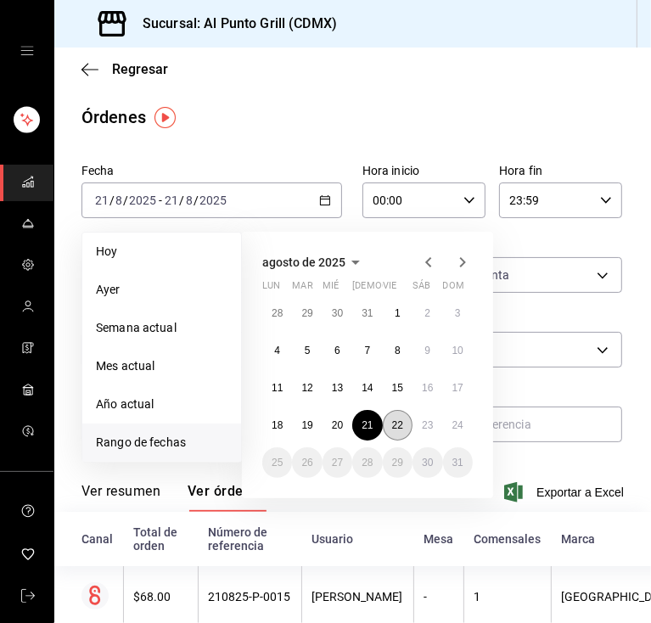
click at [397, 430] on abbr "22" at bounding box center [397, 425] width 11 height 12
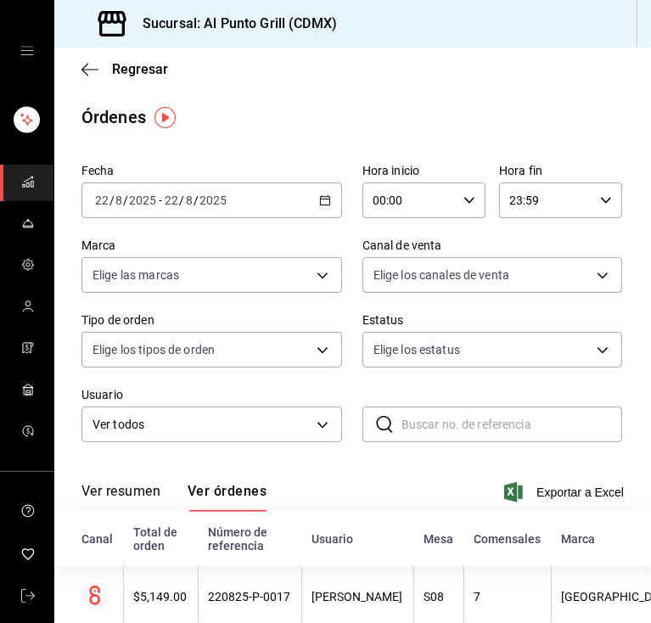
click at [233, 209] on div "[DATE] [DATE] - [DATE] [DATE]" at bounding box center [211, 201] width 261 height 36
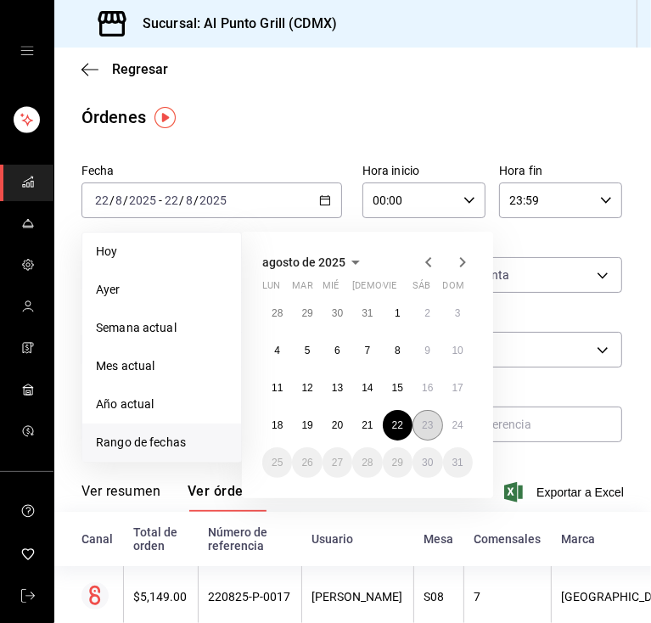
click at [427, 421] on abbr "23" at bounding box center [427, 425] width 11 height 12
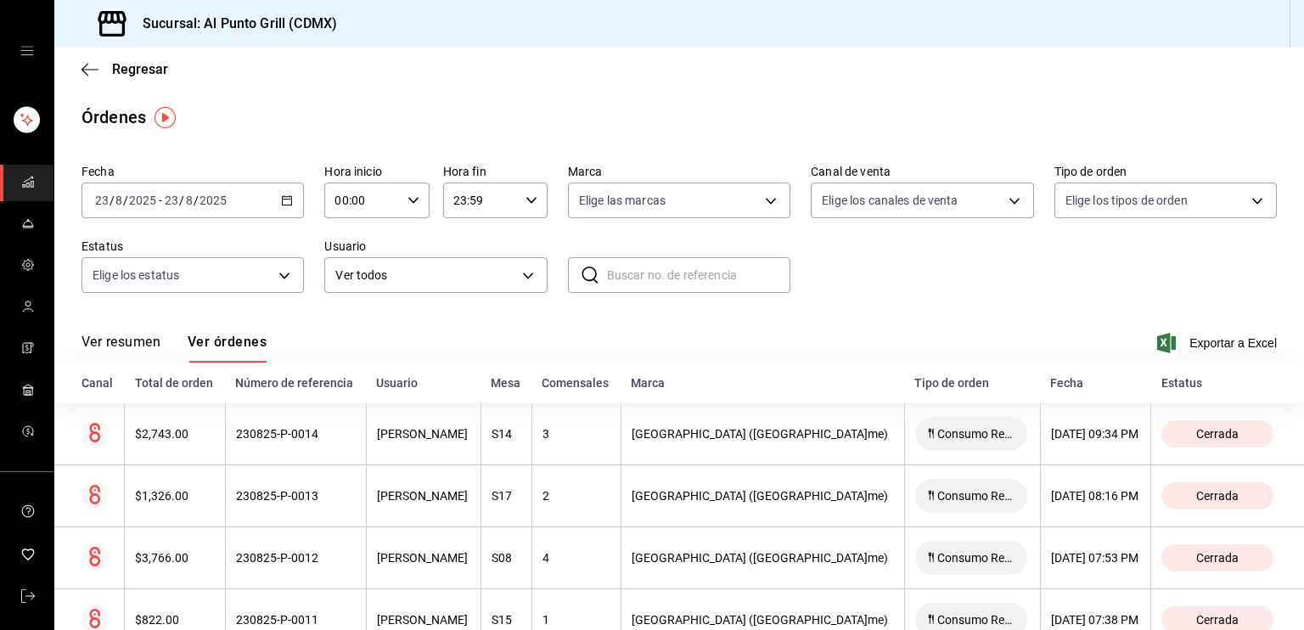
click at [141, 199] on input "2025" at bounding box center [142, 201] width 29 height 14
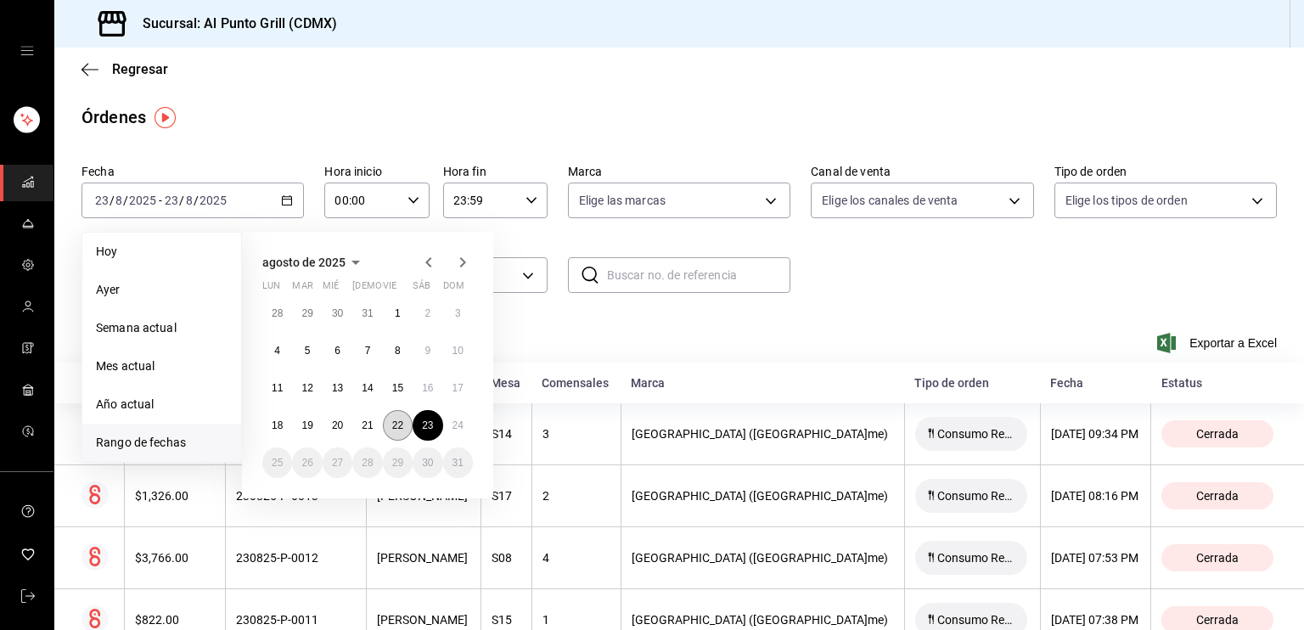
click at [405, 427] on button "22" at bounding box center [398, 425] width 30 height 31
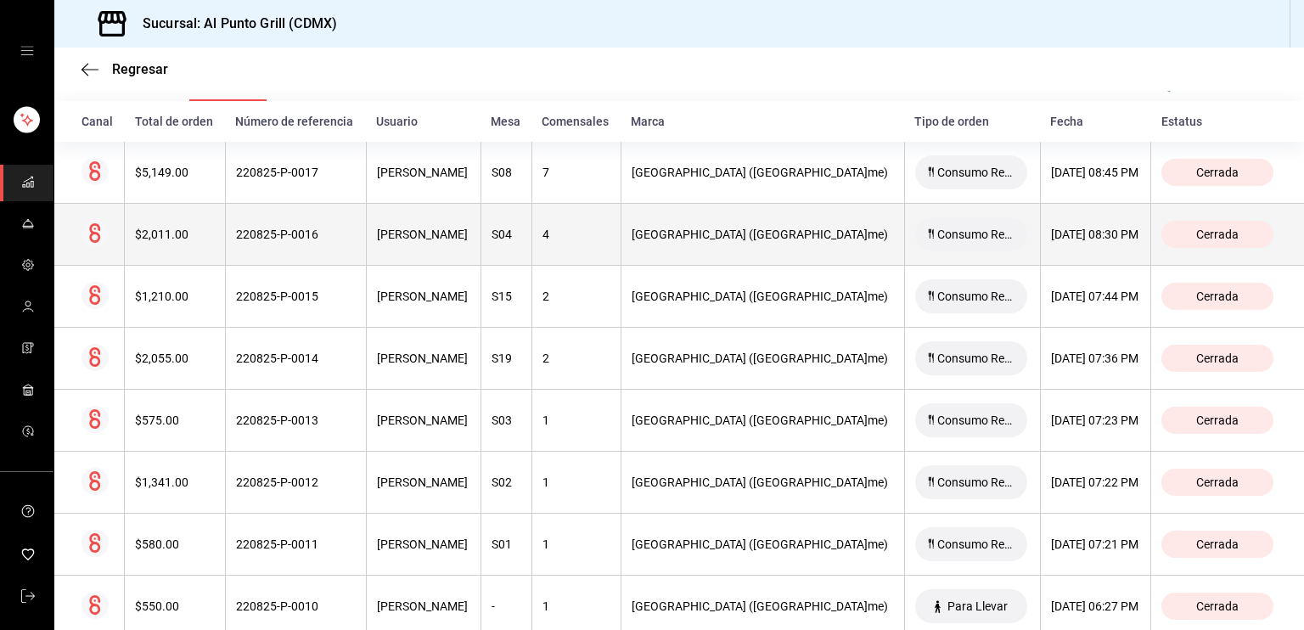
scroll to position [263, 0]
click at [480, 220] on th "[PERSON_NAME]" at bounding box center [423, 233] width 115 height 62
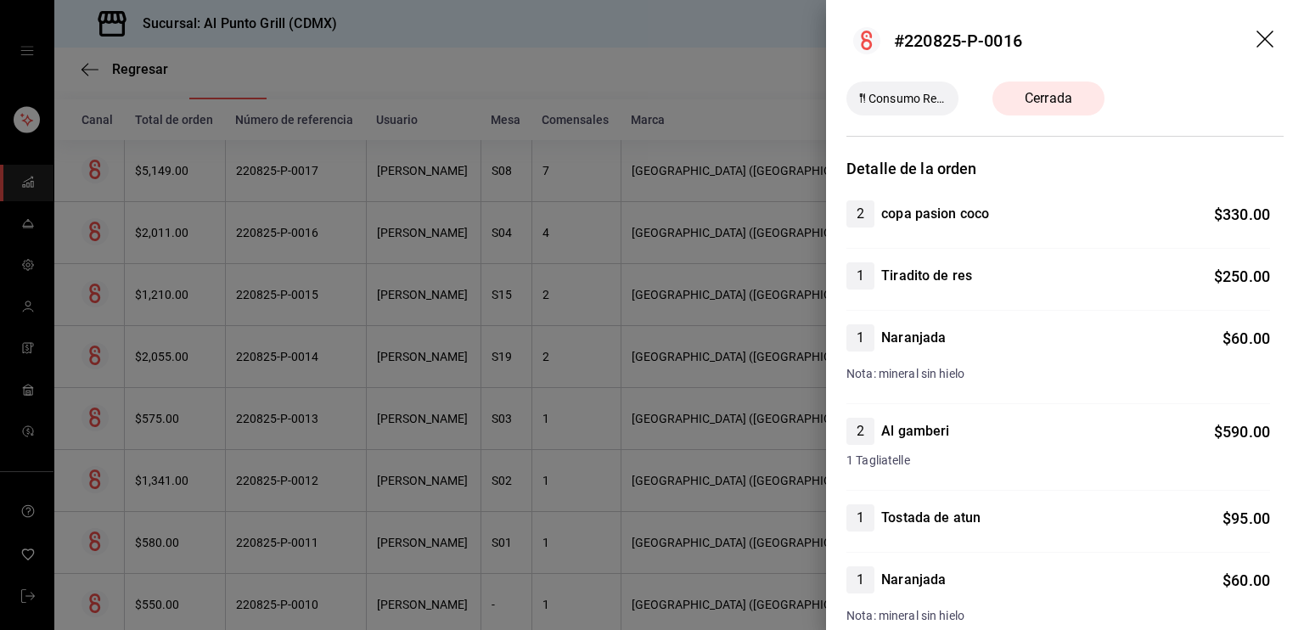
click at [1256, 42] on icon "drag" at bounding box center [1266, 41] width 20 height 20
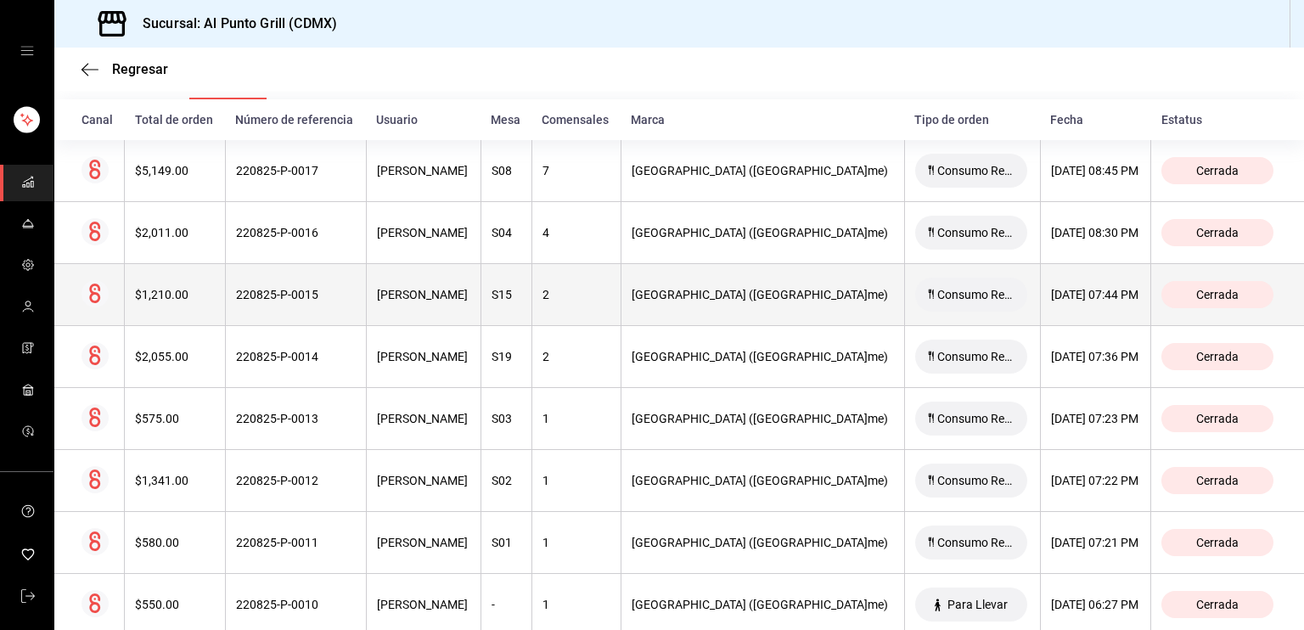
click at [528, 310] on th "S15" at bounding box center [505, 295] width 51 height 62
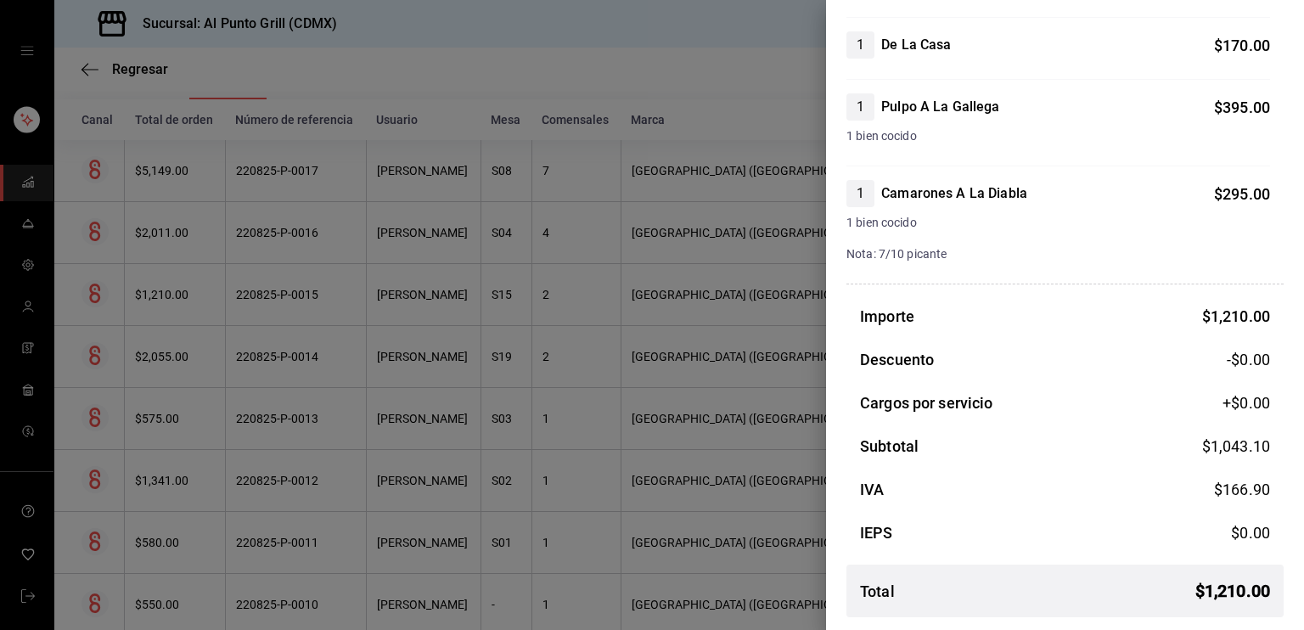
scroll to position [0, 0]
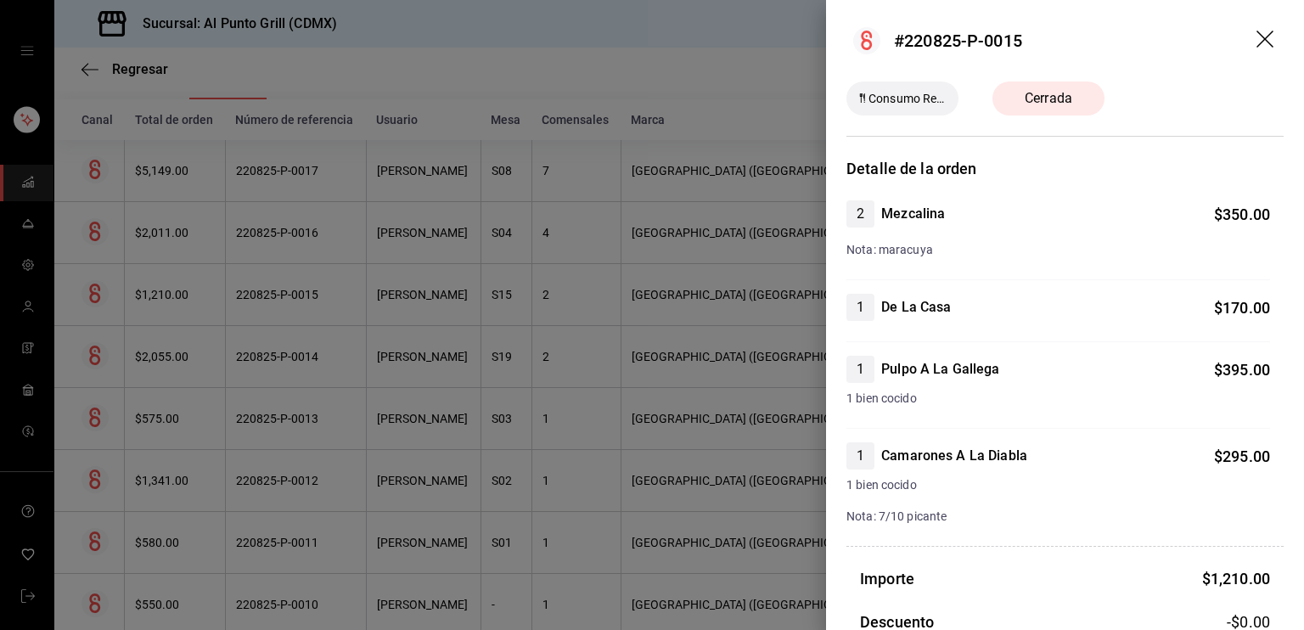
click at [1256, 37] on icon "drag" at bounding box center [1266, 41] width 20 height 20
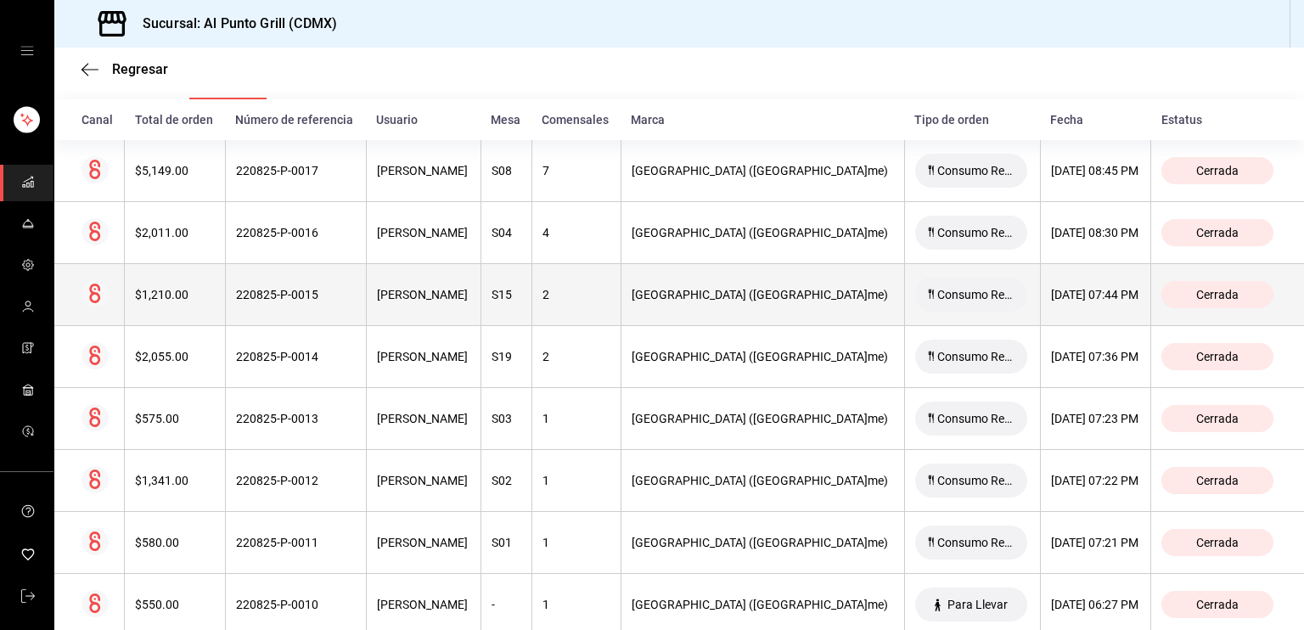
click at [528, 289] on th "S15" at bounding box center [505, 295] width 51 height 62
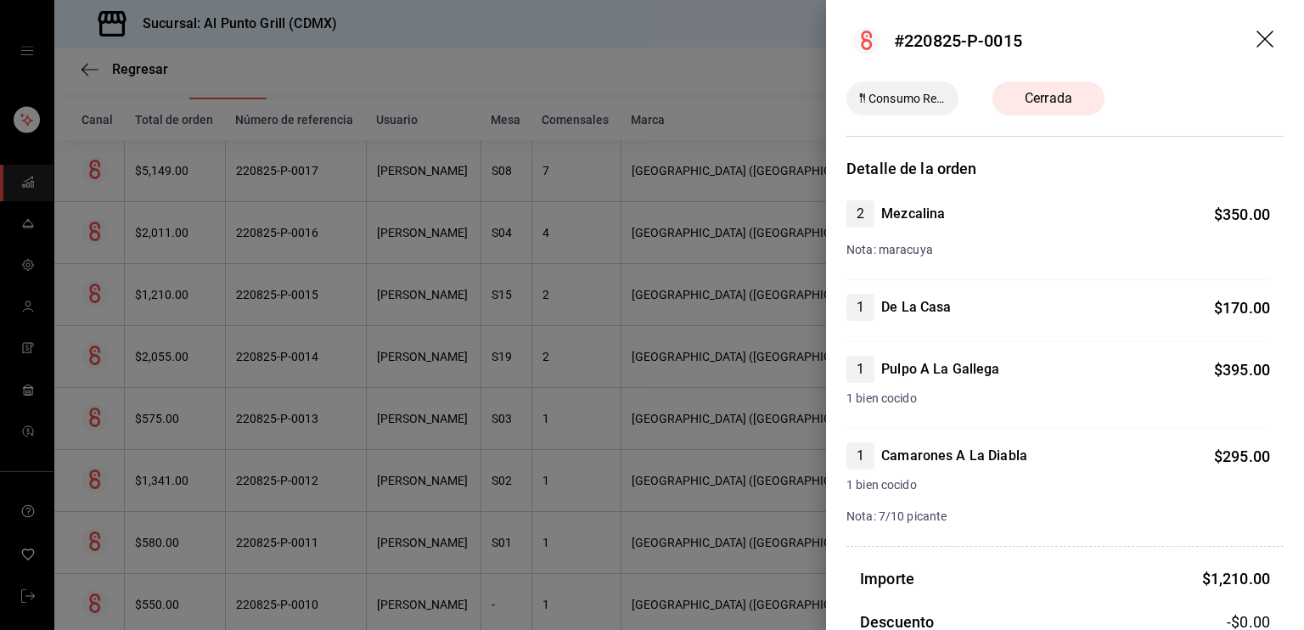
click at [1256, 38] on icon "drag" at bounding box center [1264, 39] width 17 height 17
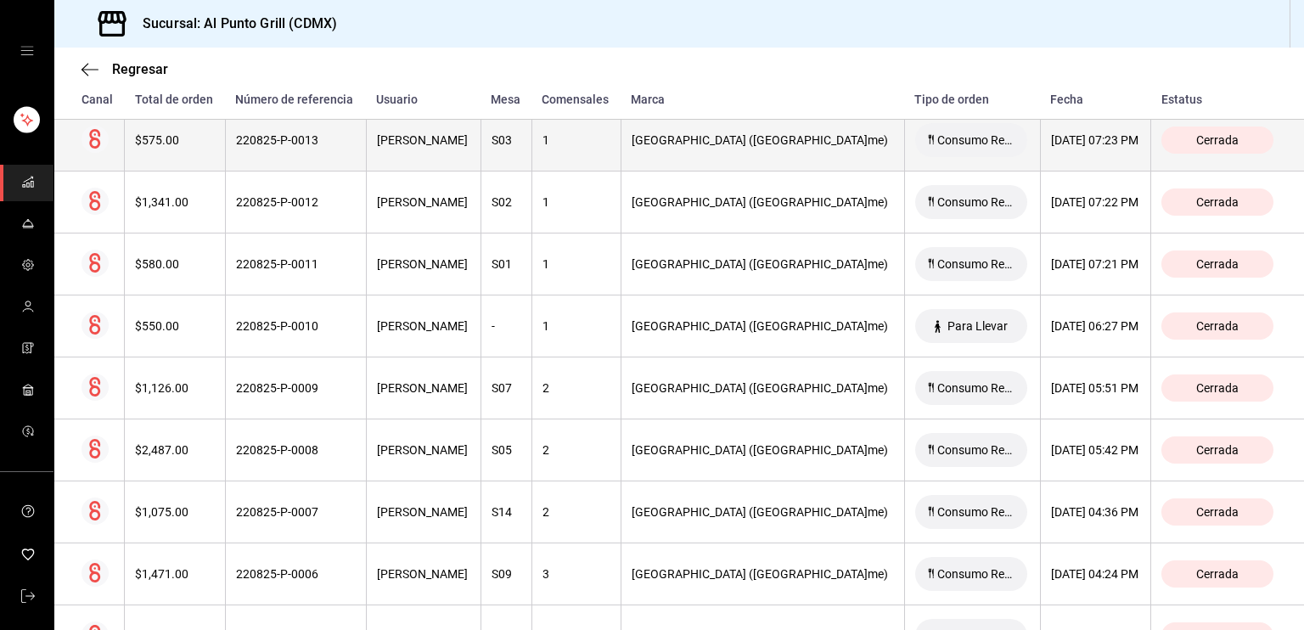
scroll to position [574, 0]
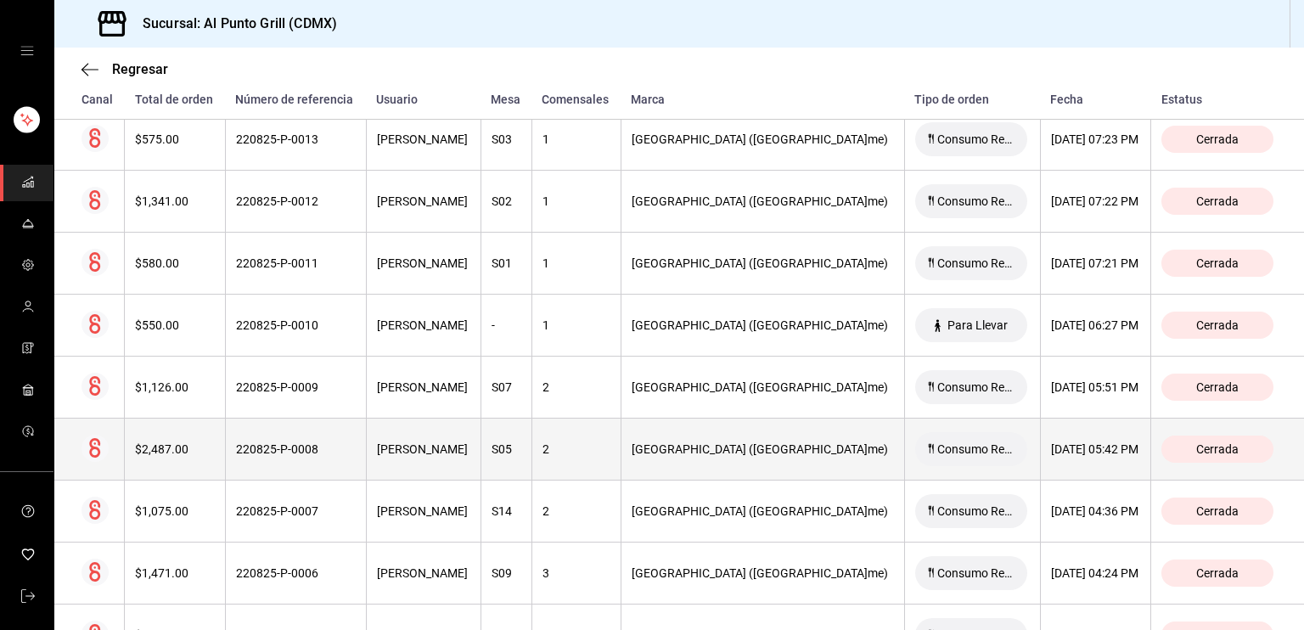
click at [454, 436] on th "[PERSON_NAME]" at bounding box center [423, 450] width 115 height 62
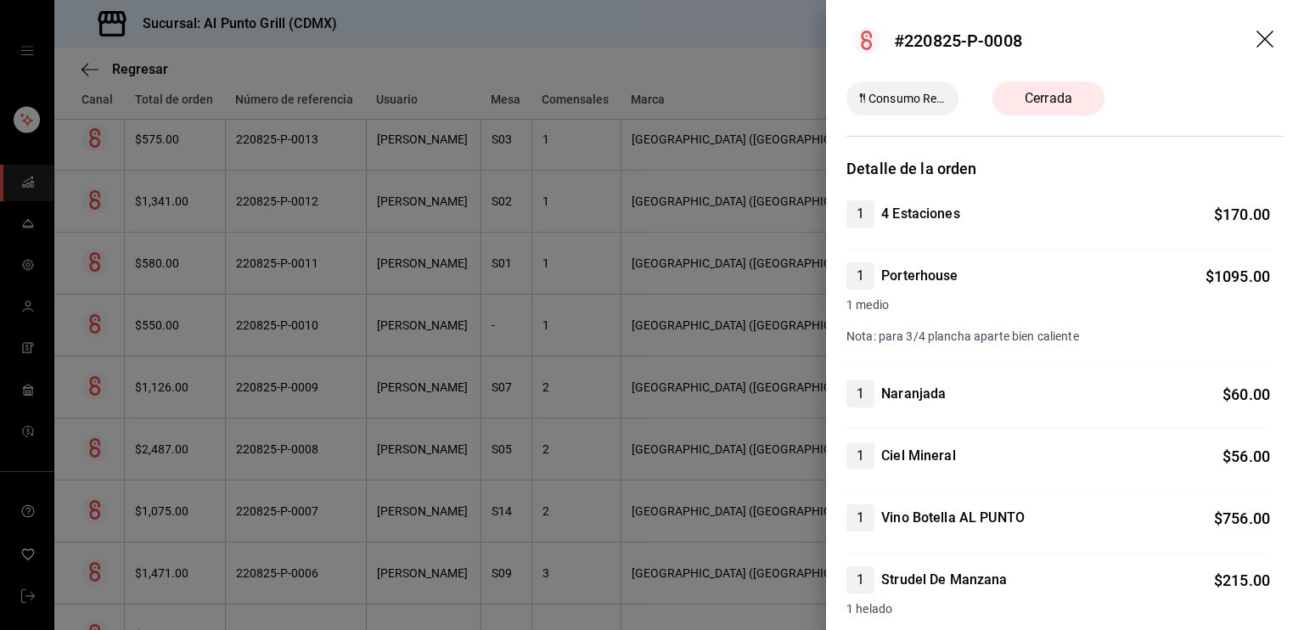
scroll to position [503, 0]
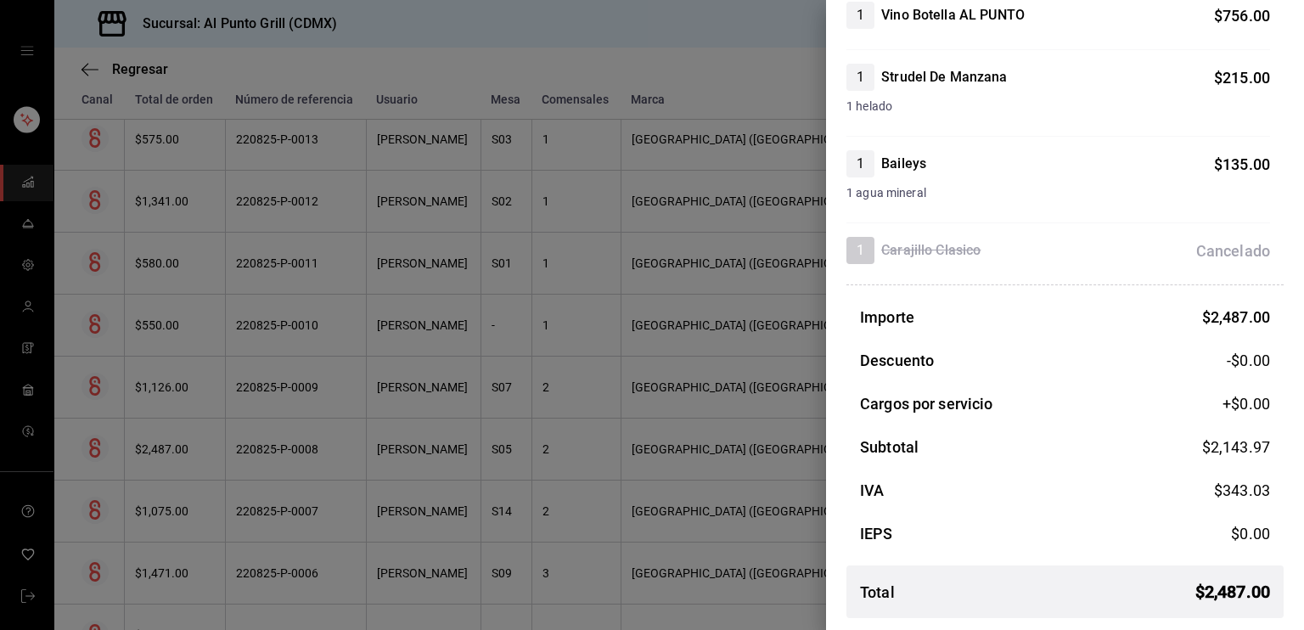
click at [773, 467] on div at bounding box center [652, 315] width 1304 height 630
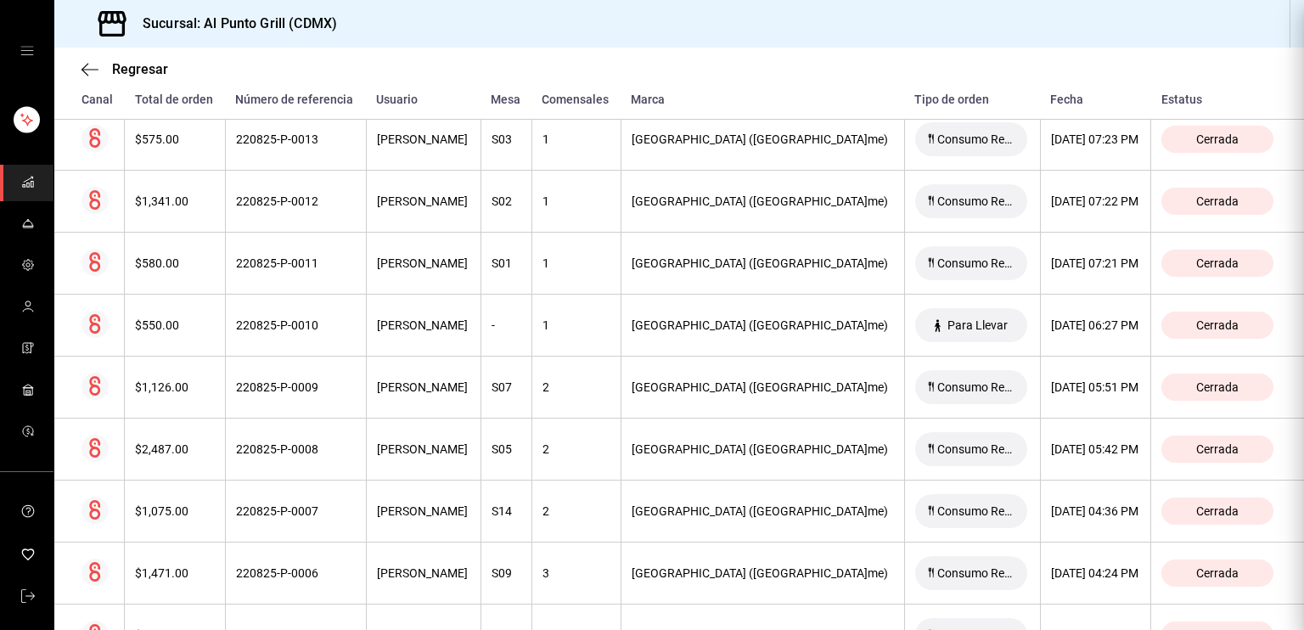
scroll to position [0, 0]
click at [14, 43] on div "mailbox folders" at bounding box center [26, 51] width 53 height 102
click at [17, 48] on div "mailbox folders" at bounding box center [26, 51] width 53 height 102
click at [20, 48] on icon "open drawer" at bounding box center [27, 51] width 14 height 14
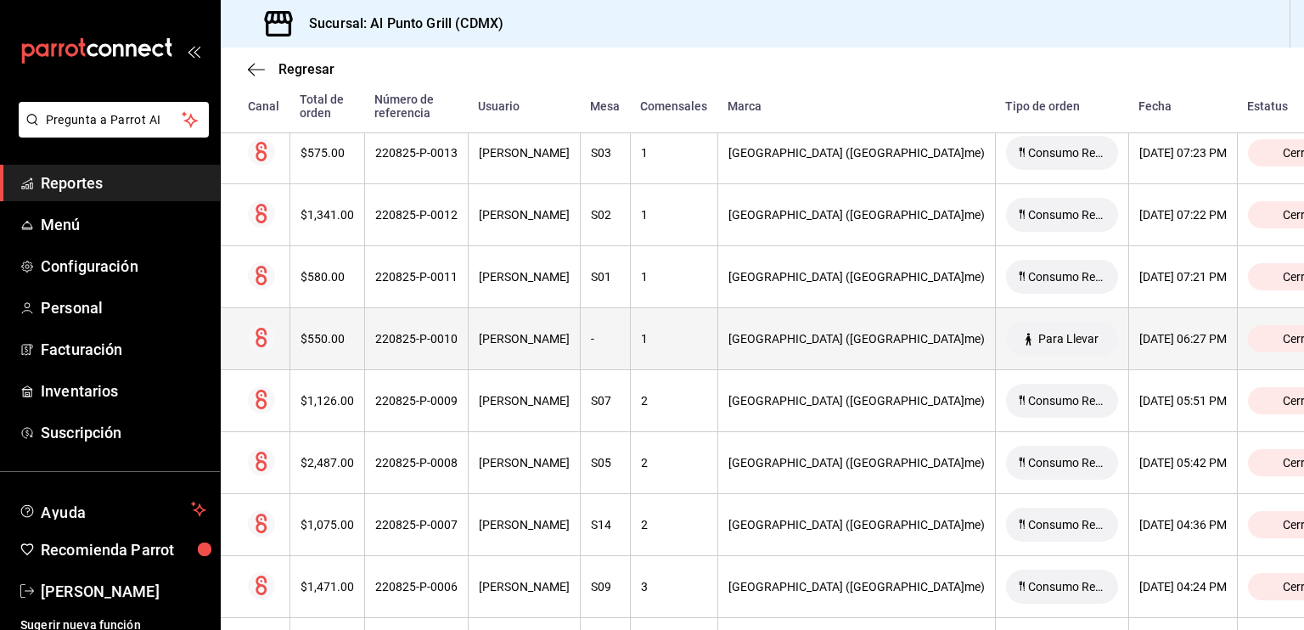
click at [516, 355] on th "[PERSON_NAME]" at bounding box center [524, 339] width 112 height 62
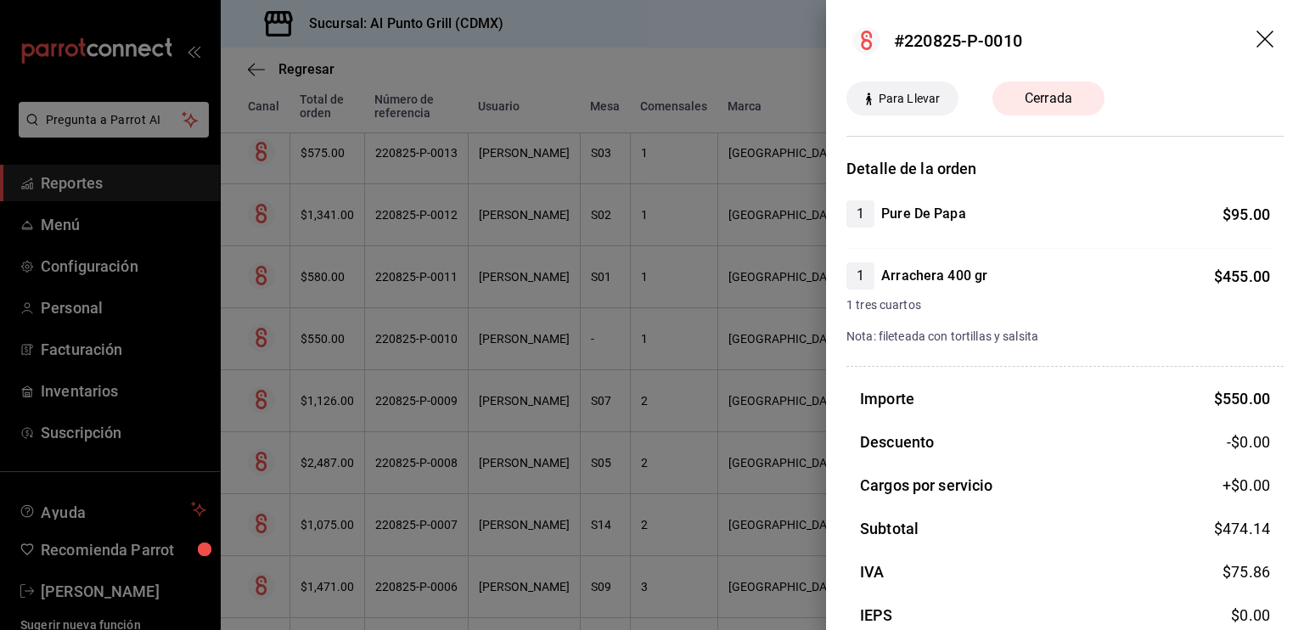
click at [1256, 35] on icon "drag" at bounding box center [1266, 41] width 20 height 20
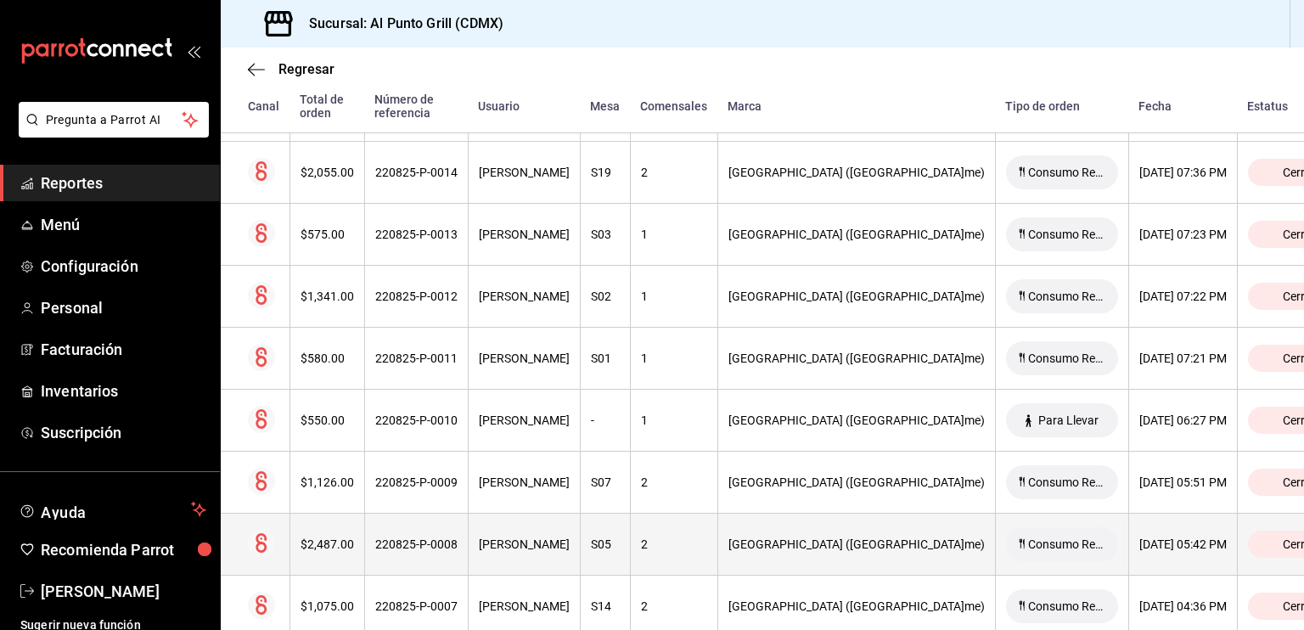
scroll to position [491, 0]
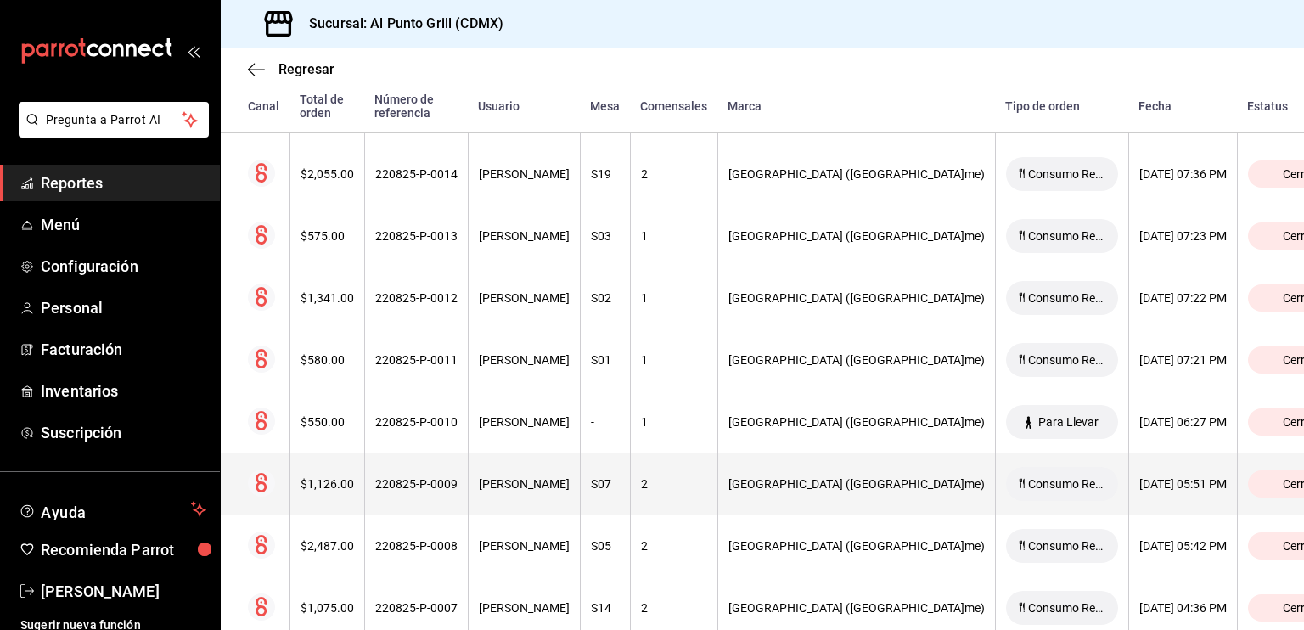
click at [580, 510] on th "[PERSON_NAME]" at bounding box center [524, 484] width 112 height 62
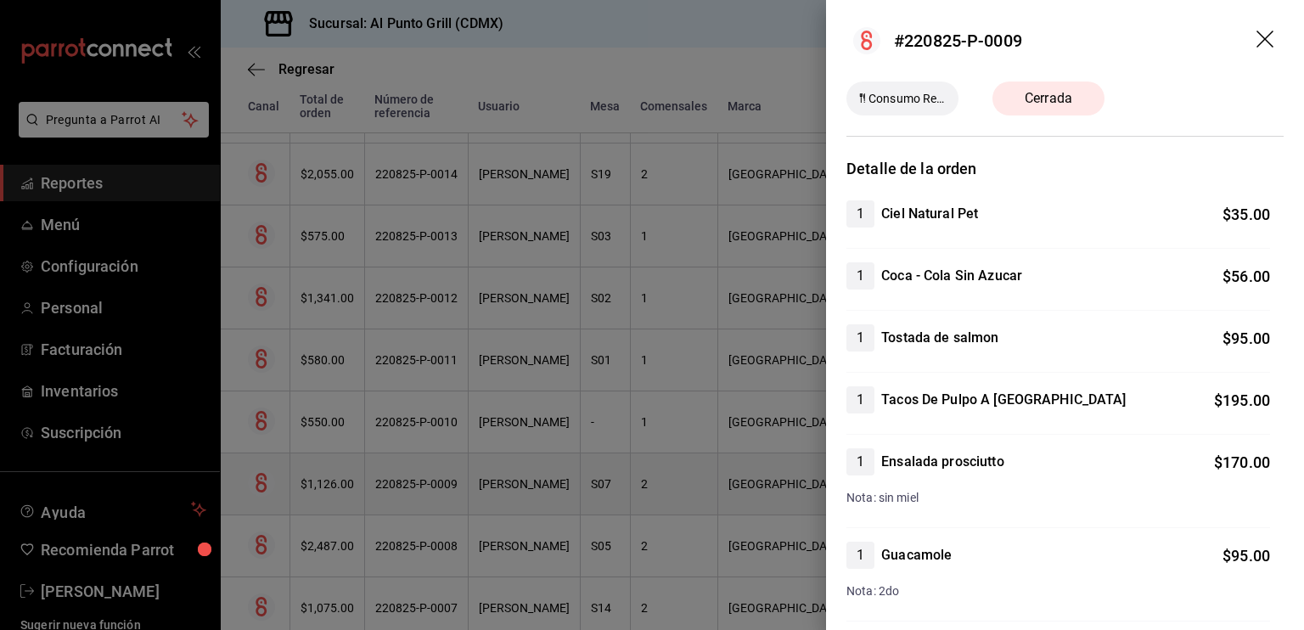
click at [586, 510] on div at bounding box center [652, 315] width 1304 height 630
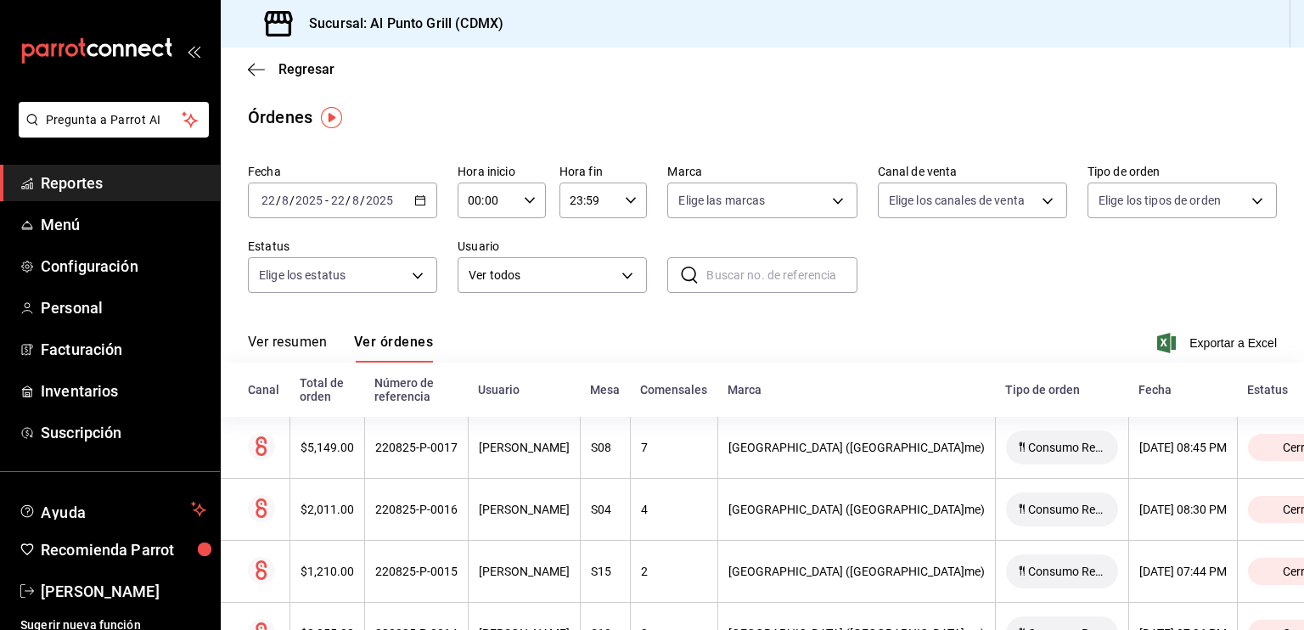
scroll to position [0, 0]
click at [386, 198] on input "2025" at bounding box center [379, 201] width 29 height 14
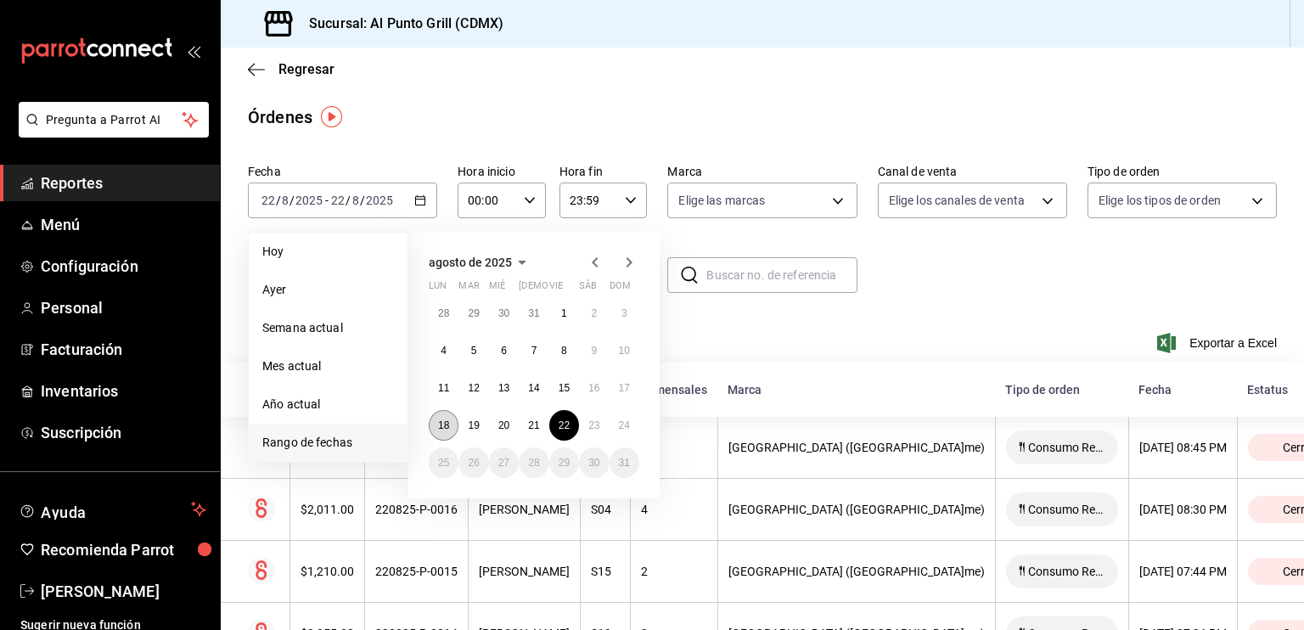
click at [445, 422] on abbr "18" at bounding box center [443, 425] width 11 height 12
click at [625, 419] on abbr "24" at bounding box center [624, 425] width 11 height 12
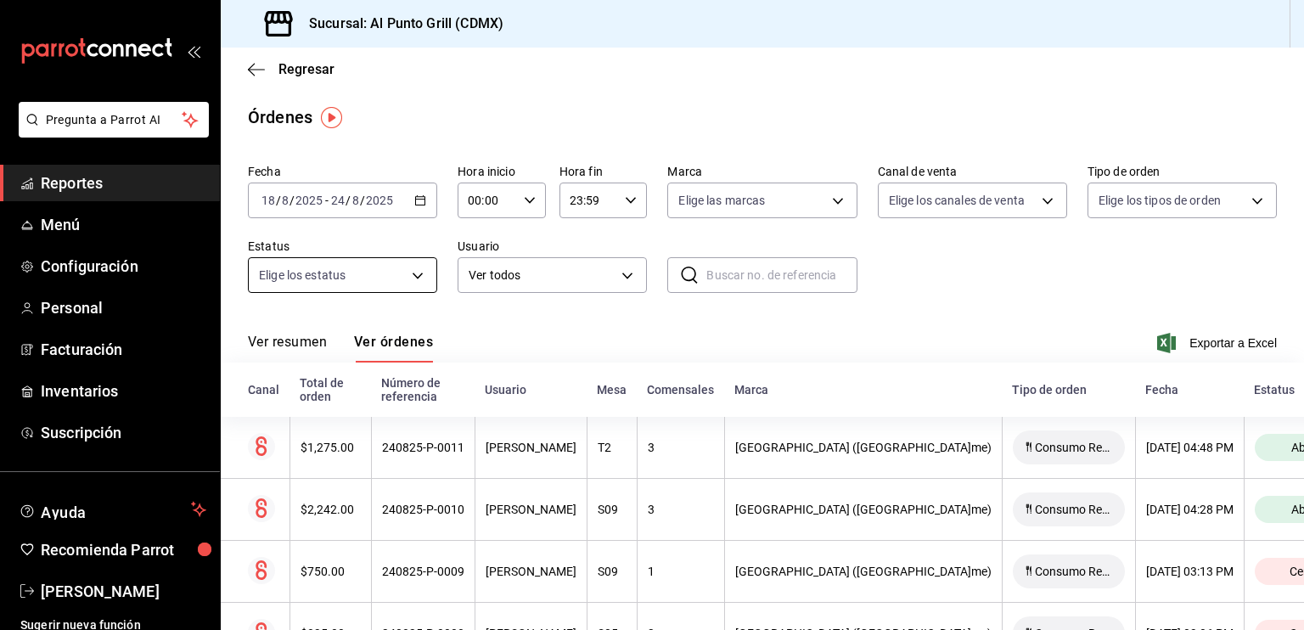
click at [414, 284] on body "Pregunta a Parrot AI Reportes Menú Configuración Personal Facturación Inventari…" at bounding box center [652, 315] width 1304 height 630
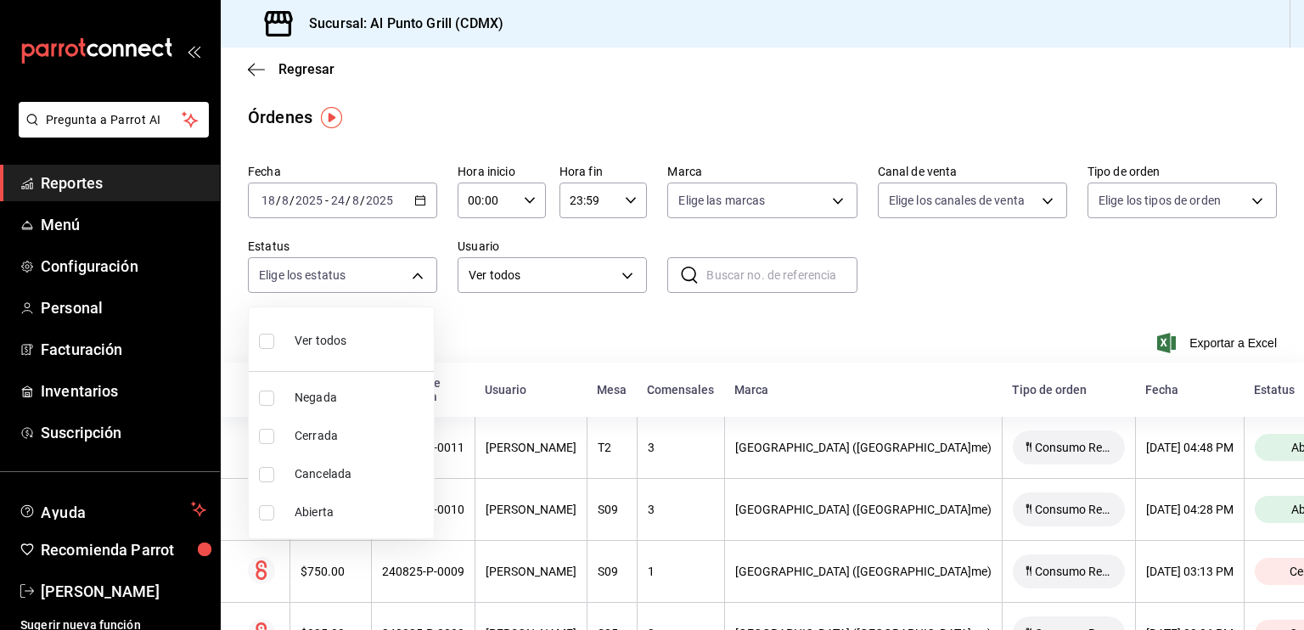
click at [523, 272] on div at bounding box center [652, 315] width 1304 height 630
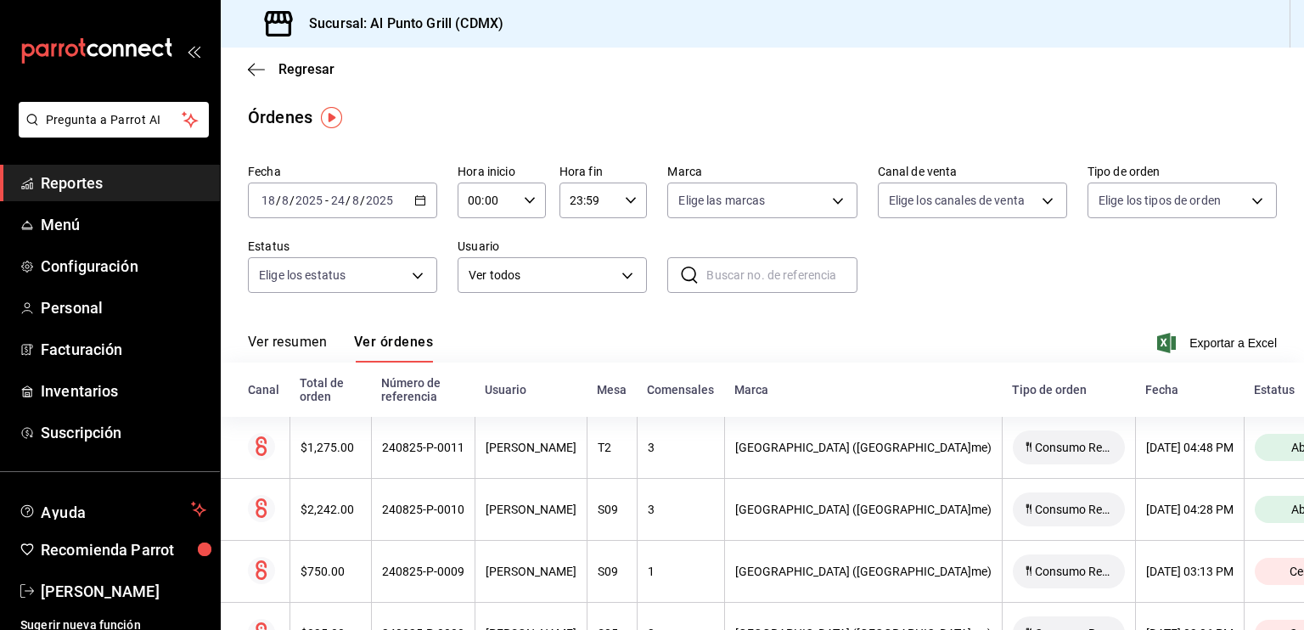
click at [523, 272] on body "Pregunta a Parrot AI Reportes Menú Configuración Personal Facturación Inventari…" at bounding box center [652, 315] width 1304 height 630
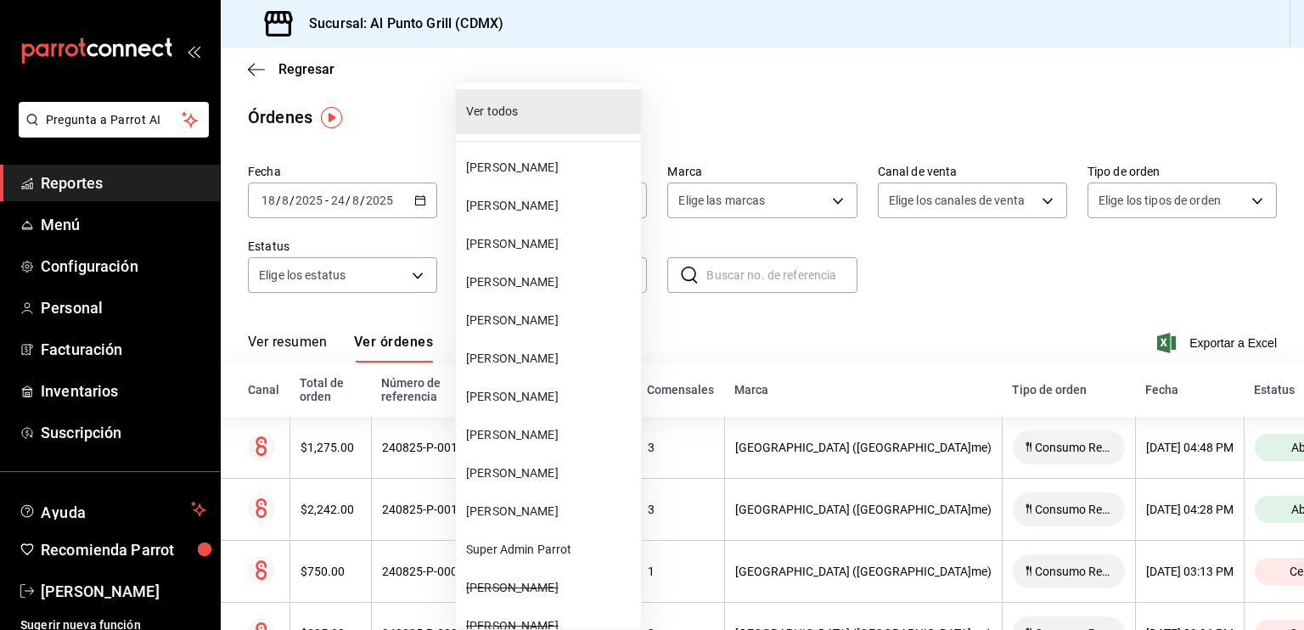
click at [846, 347] on div at bounding box center [652, 315] width 1304 height 630
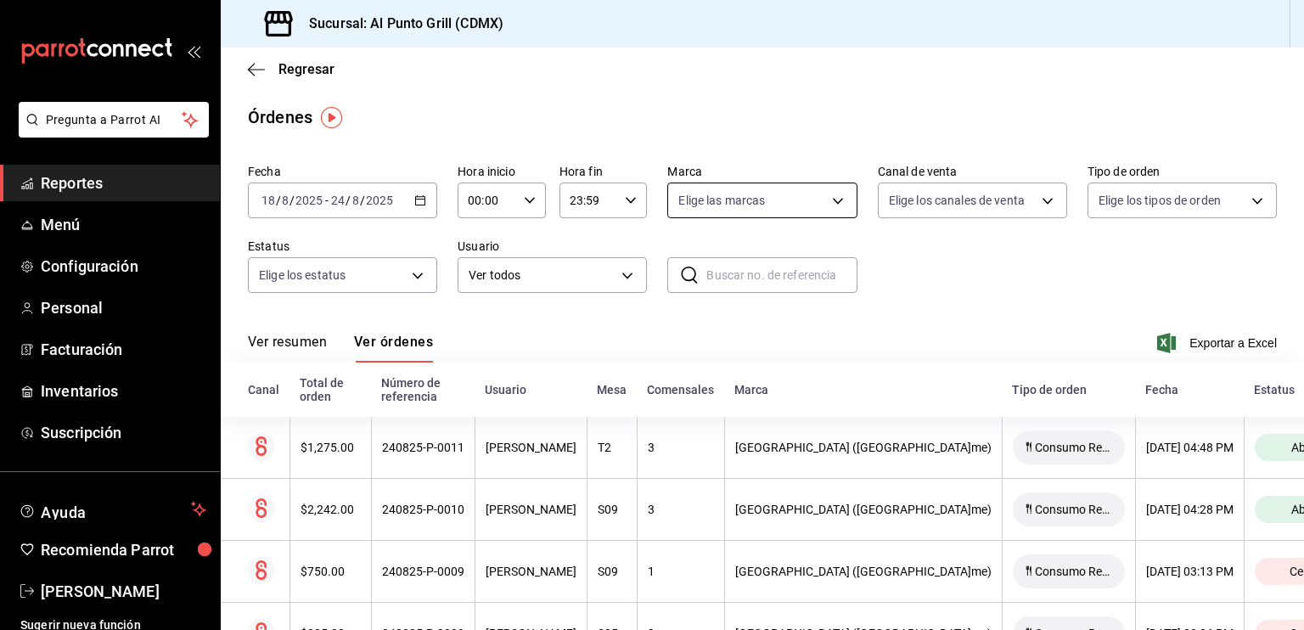
click at [742, 202] on body "Pregunta a Parrot AI Reportes Menú Configuración Personal Facturación Inventari…" at bounding box center [652, 315] width 1304 height 630
click at [941, 199] on div at bounding box center [652, 315] width 1304 height 630
click at [941, 199] on body "Pregunta a Parrot AI Reportes Menú Configuración Personal Facturación Inventari…" at bounding box center [652, 315] width 1304 height 630
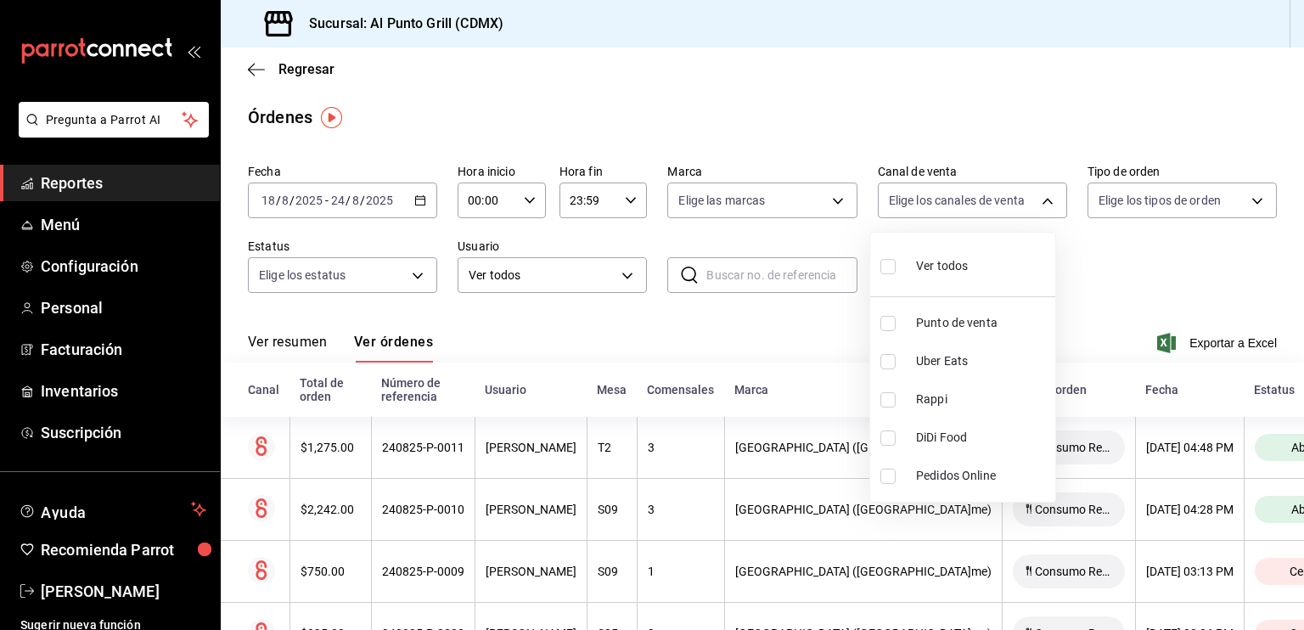
click at [1090, 283] on div at bounding box center [652, 315] width 1304 height 630
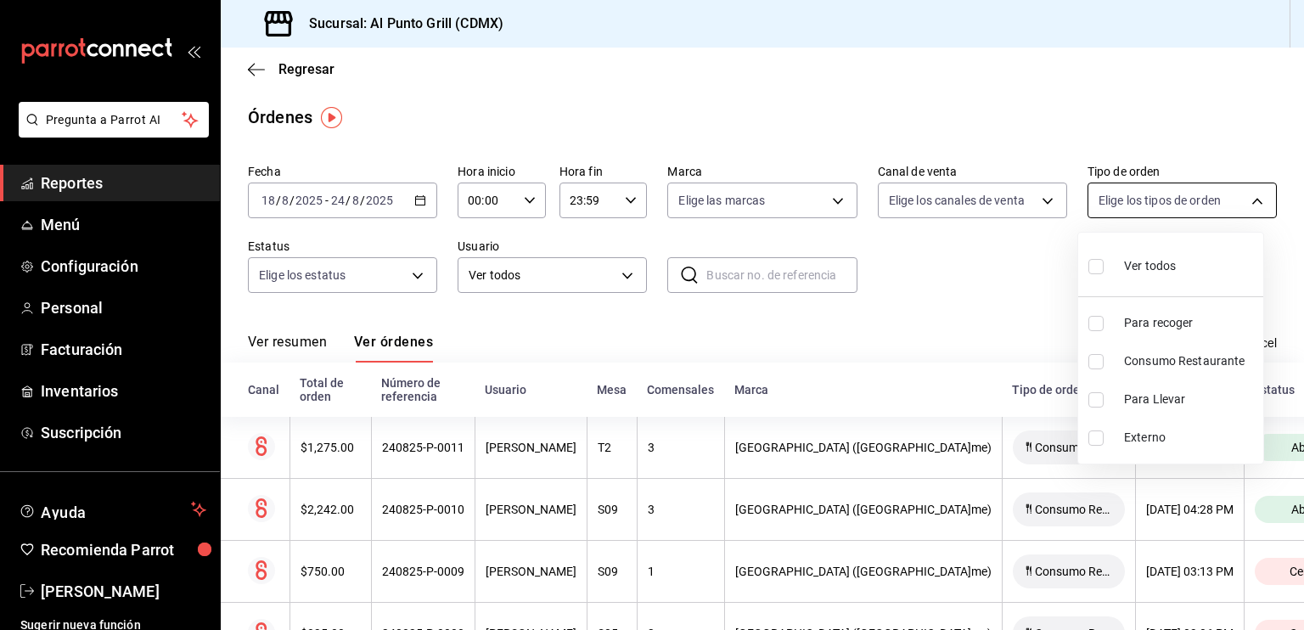
click at [1142, 210] on body "Pregunta a Parrot AI Reportes Menú Configuración Personal Facturación Inventari…" at bounding box center [652, 315] width 1304 height 630
click at [1141, 405] on span "Para Llevar" at bounding box center [1190, 399] width 132 height 18
type input "d5369923-f25c-4395-9e53-ffcee8f72839"
checkbox input "true"
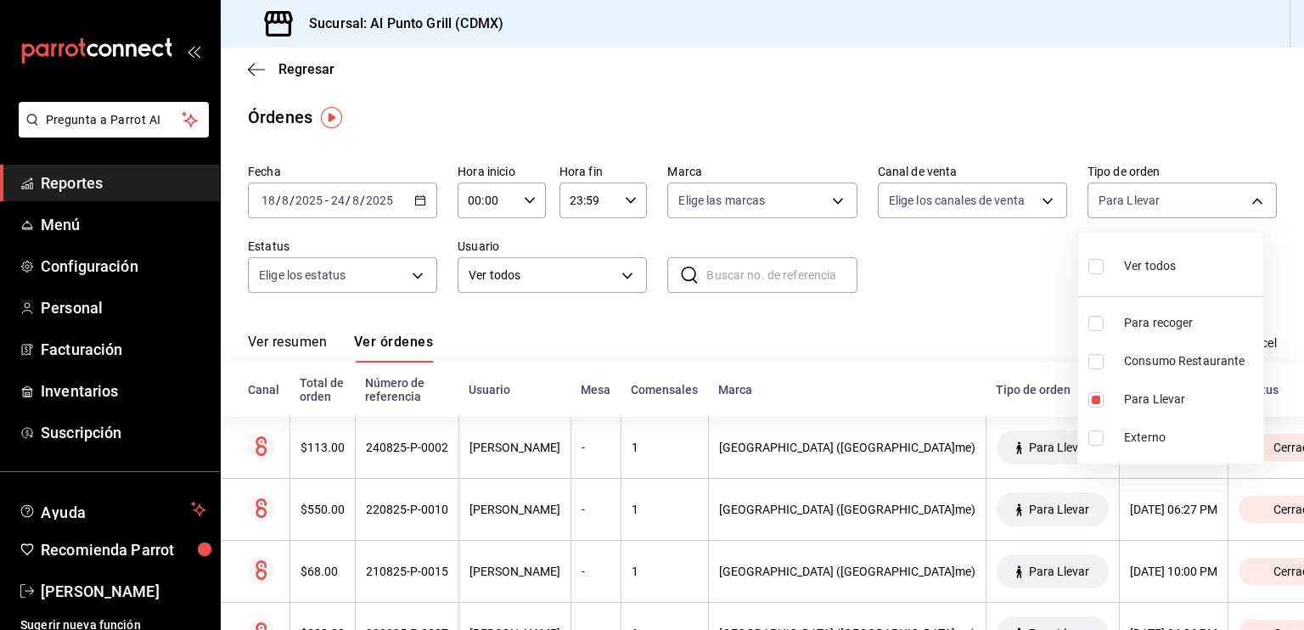
click at [892, 349] on div at bounding box center [652, 315] width 1304 height 630
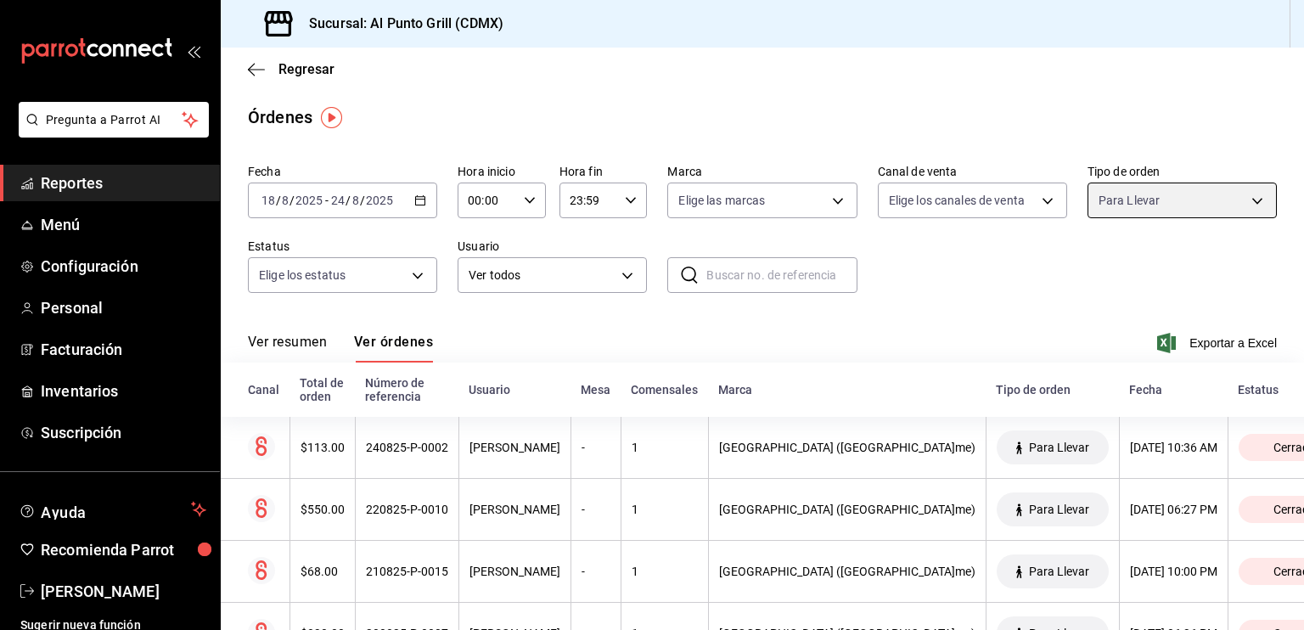
scroll to position [144, 0]
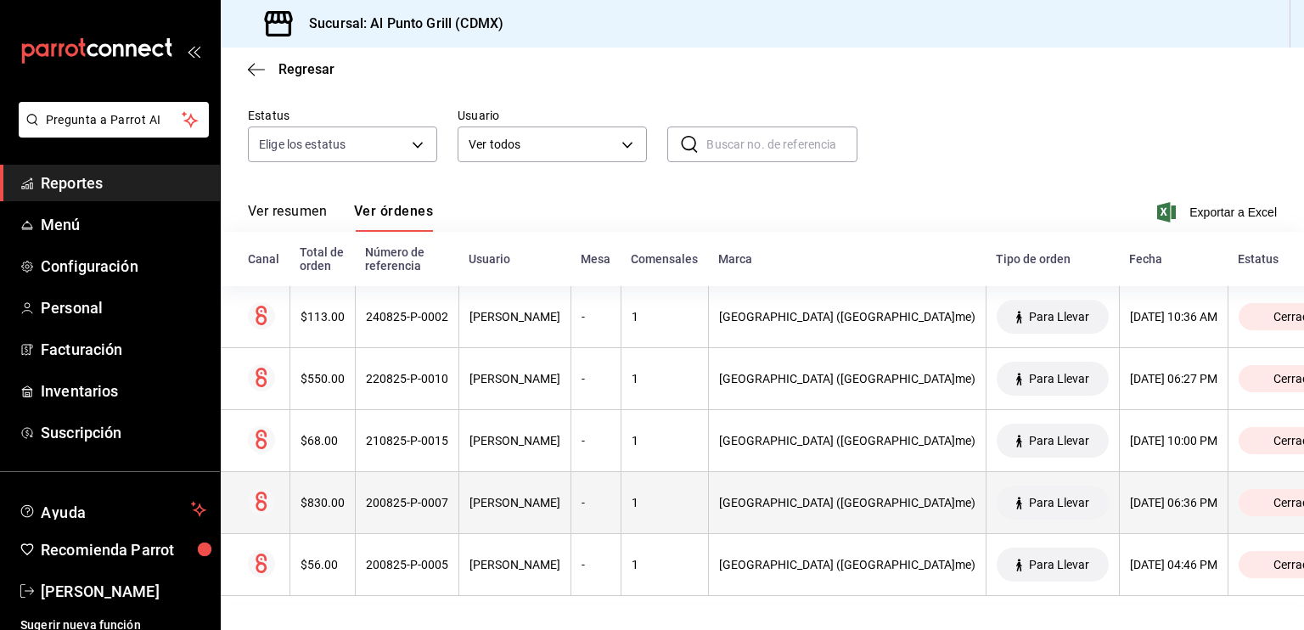
click at [560, 496] on div "[PERSON_NAME]" at bounding box center [514, 503] width 91 height 14
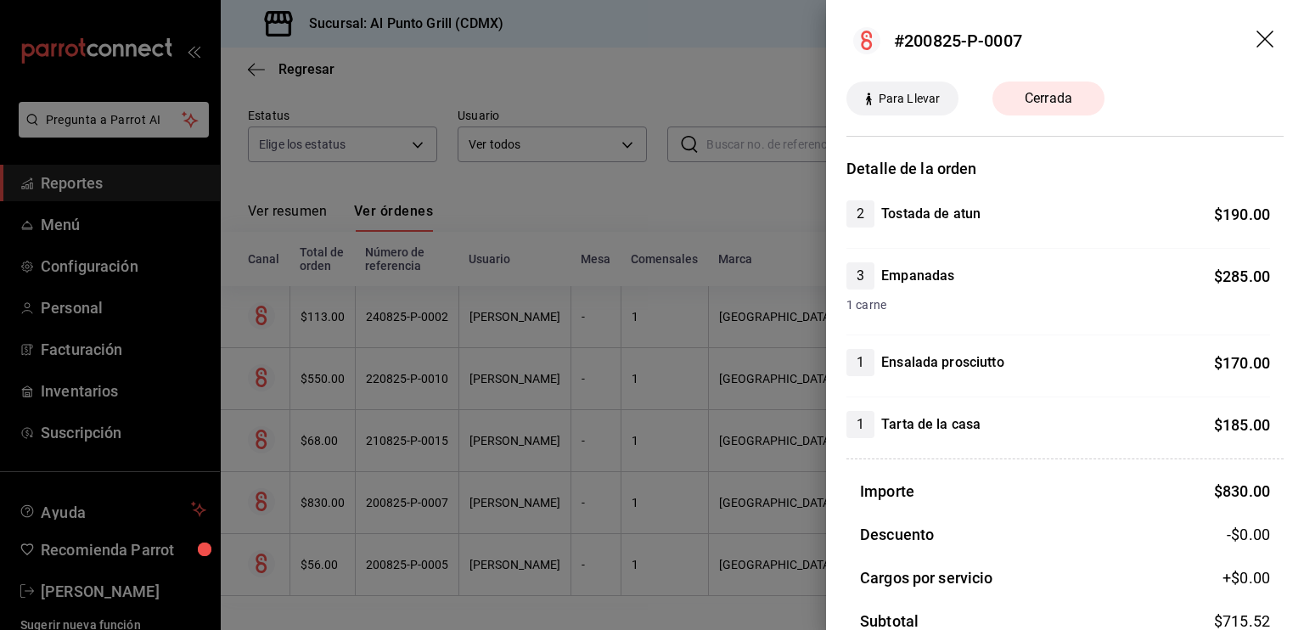
scroll to position [0, 0]
click at [1256, 42] on icon "drag" at bounding box center [1264, 39] width 17 height 17
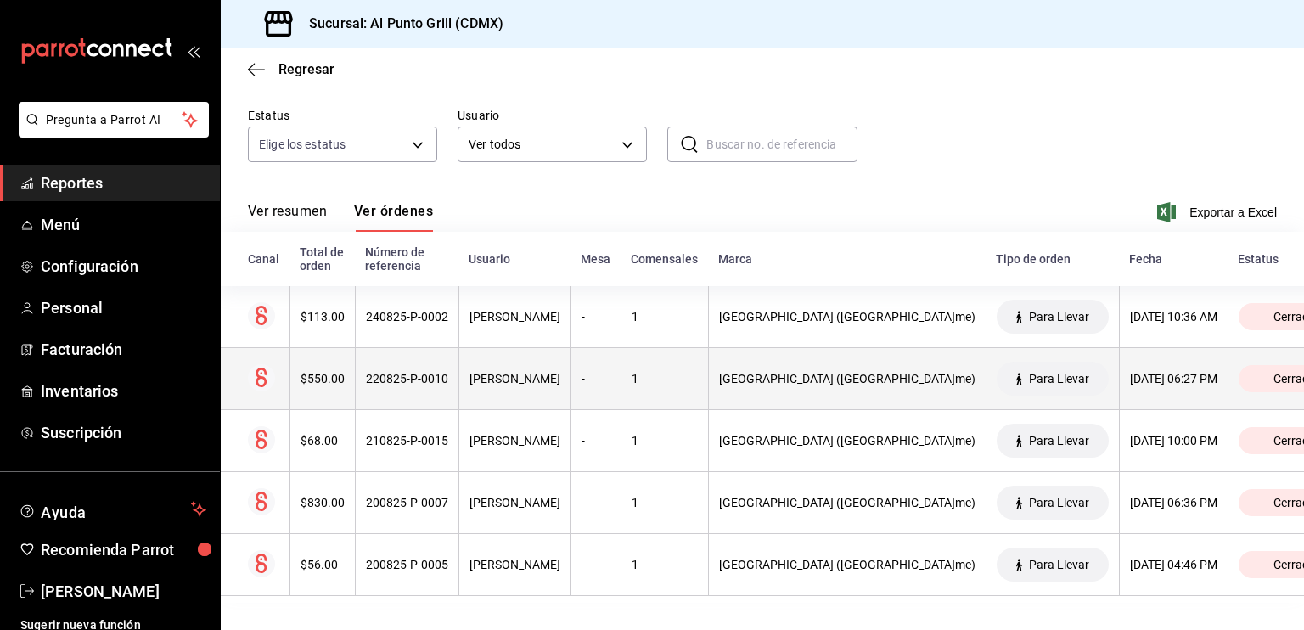
click at [859, 395] on th "[GEOGRAPHIC_DATA] ([GEOGRAPHIC_DATA]me)" at bounding box center [847, 379] width 278 height 62
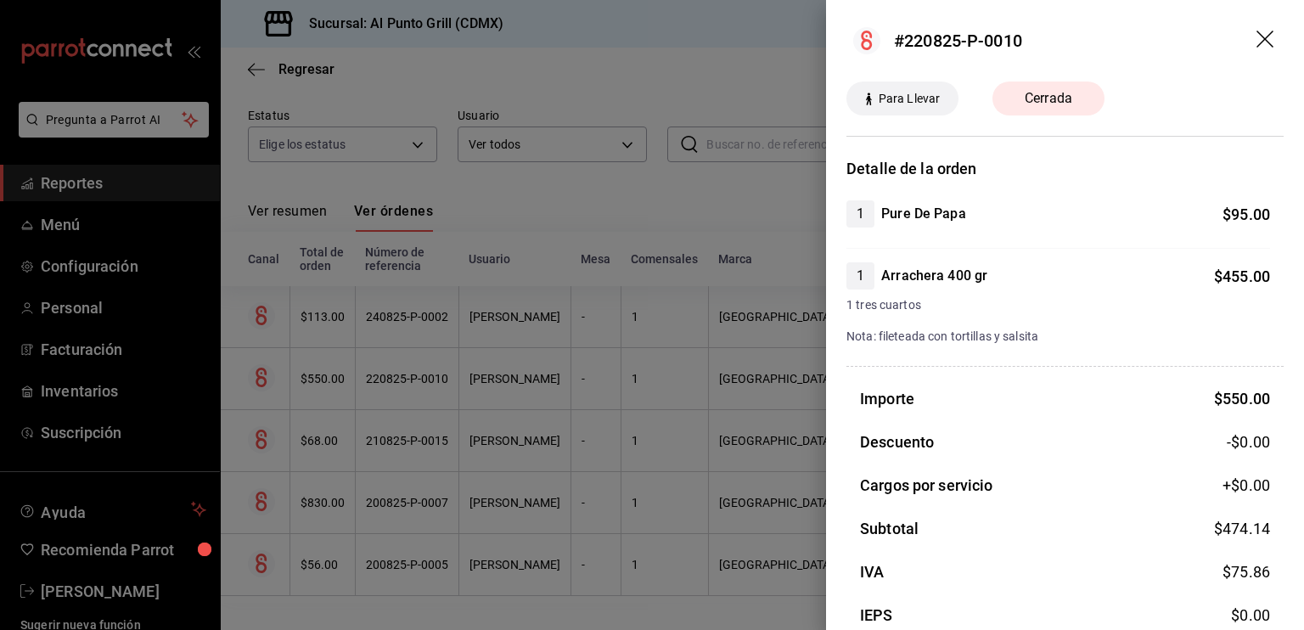
click at [693, 415] on div at bounding box center [652, 315] width 1304 height 630
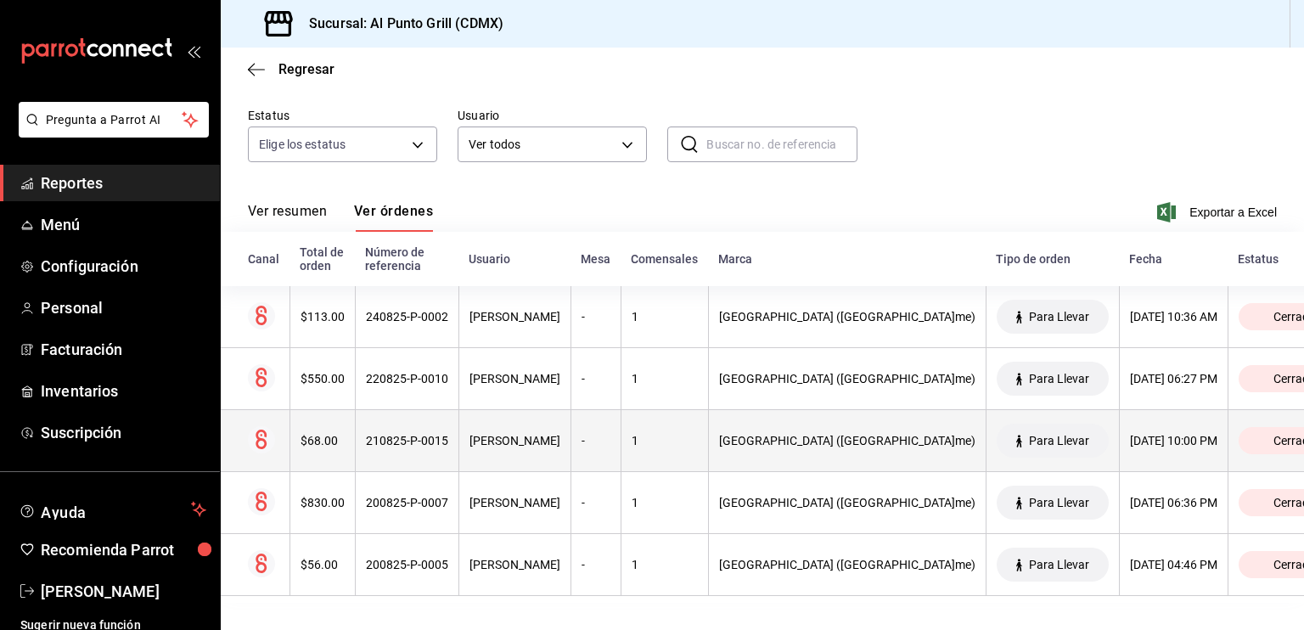
click at [795, 449] on th "[GEOGRAPHIC_DATA] ([GEOGRAPHIC_DATA]me)" at bounding box center [847, 441] width 278 height 62
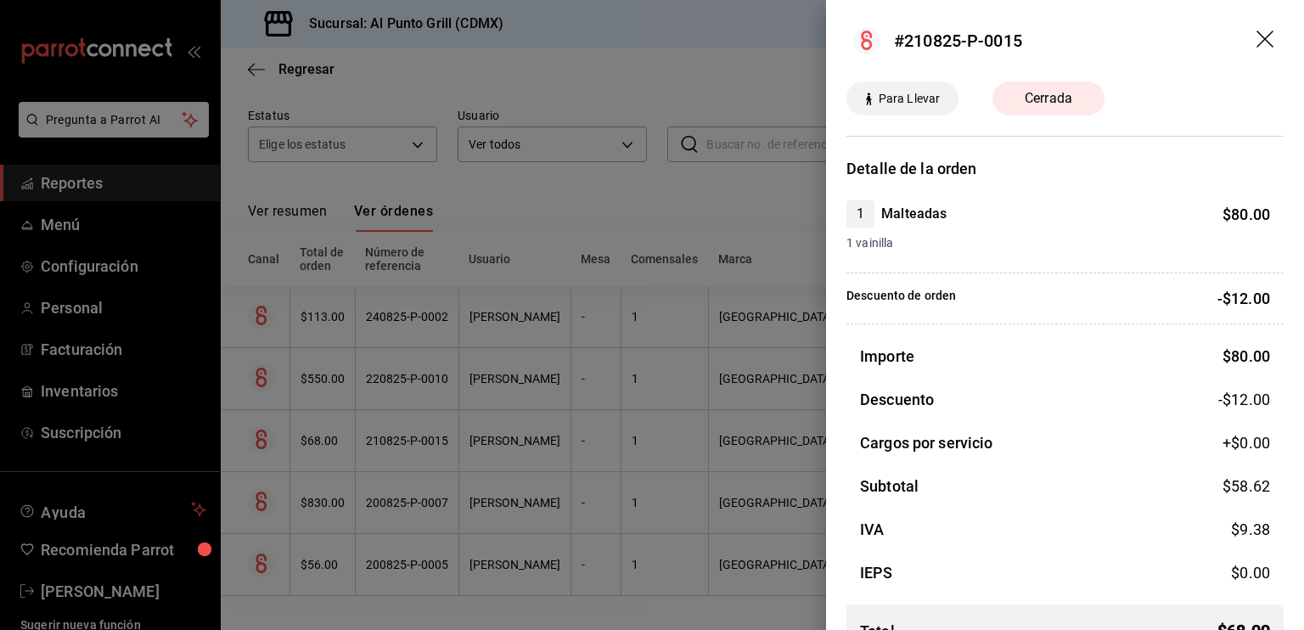
click at [795, 449] on div at bounding box center [652, 315] width 1304 height 630
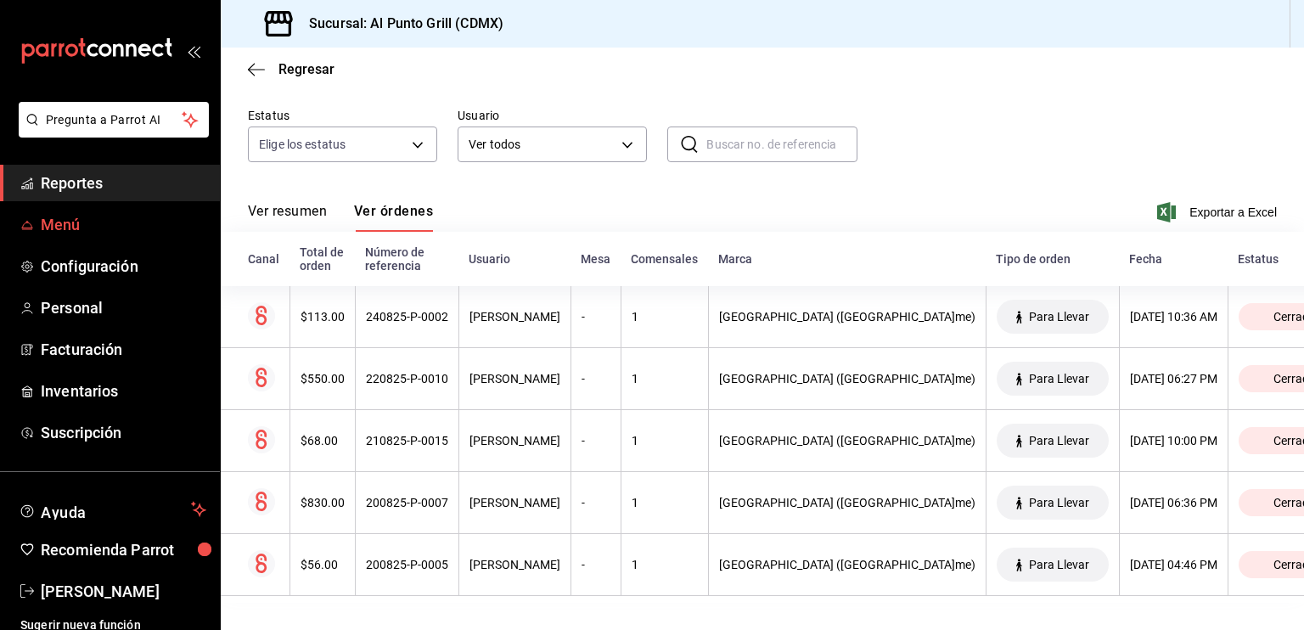
click at [68, 228] on span "Menú" at bounding box center [124, 224] width 166 height 23
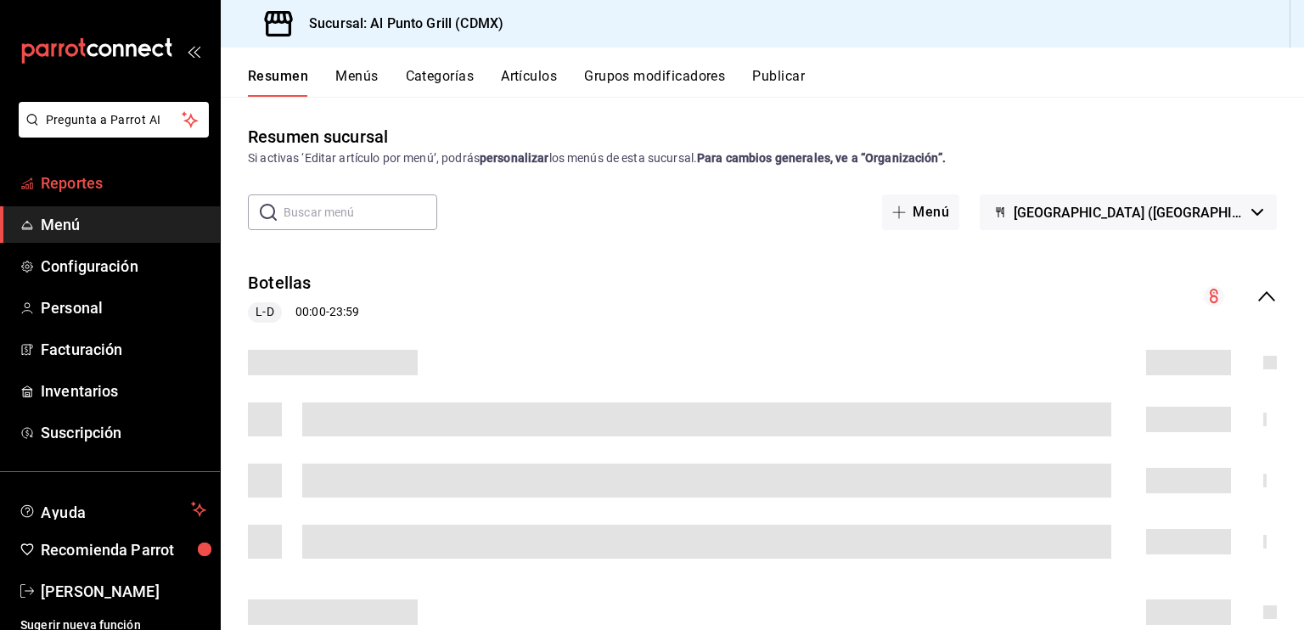
click at [73, 183] on span "Reportes" at bounding box center [124, 182] width 166 height 23
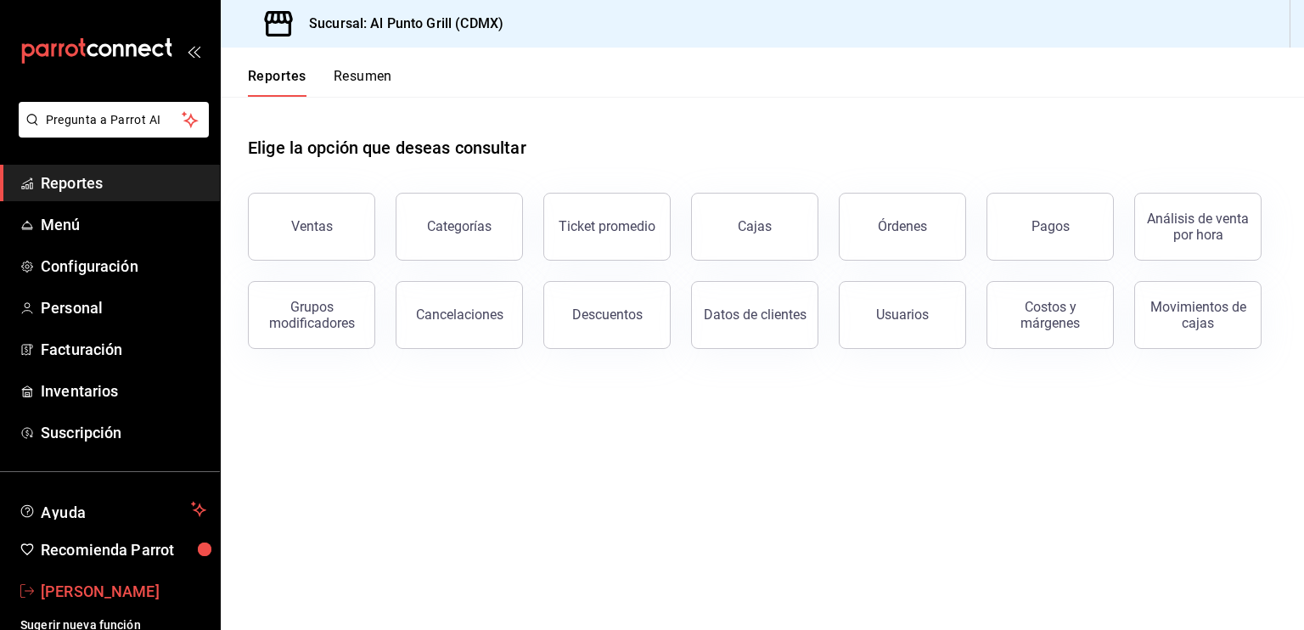
click at [104, 589] on span "[PERSON_NAME]" at bounding box center [124, 591] width 166 height 23
